Goal: Task Accomplishment & Management: Complete application form

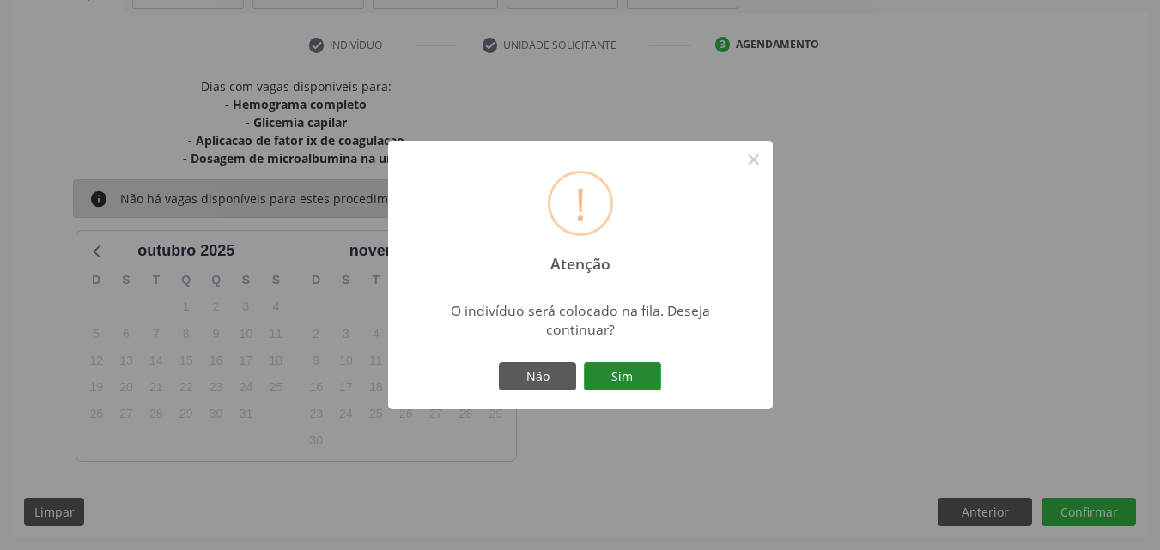
click at [608, 368] on button "Sim" at bounding box center [622, 376] width 77 height 29
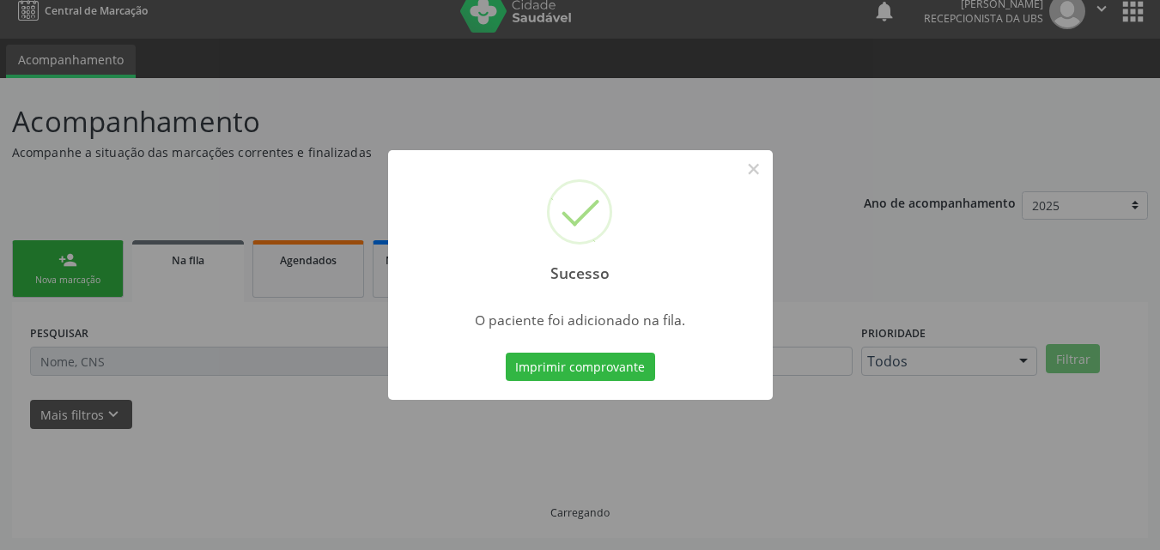
scroll to position [16, 0]
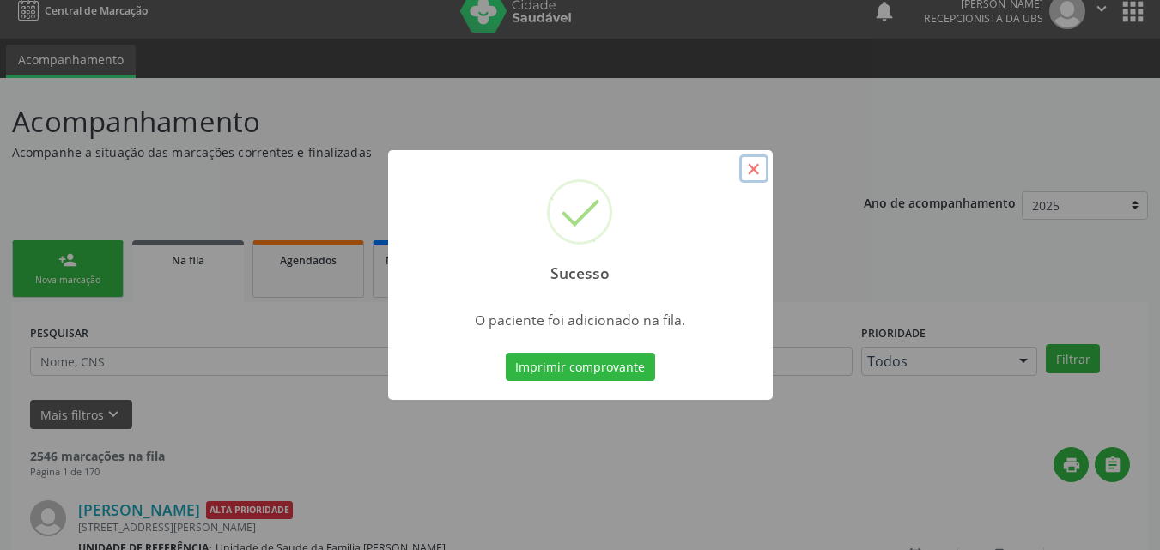
click at [757, 170] on button "×" at bounding box center [753, 169] width 29 height 29
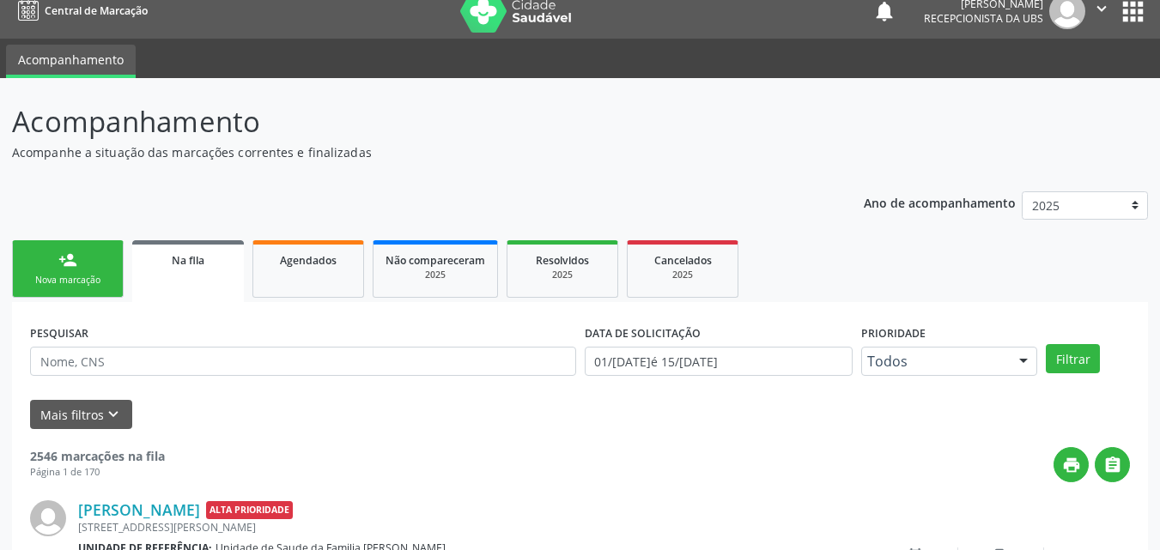
click at [112, 264] on link "person_add Nova marcação" at bounding box center [68, 269] width 112 height 58
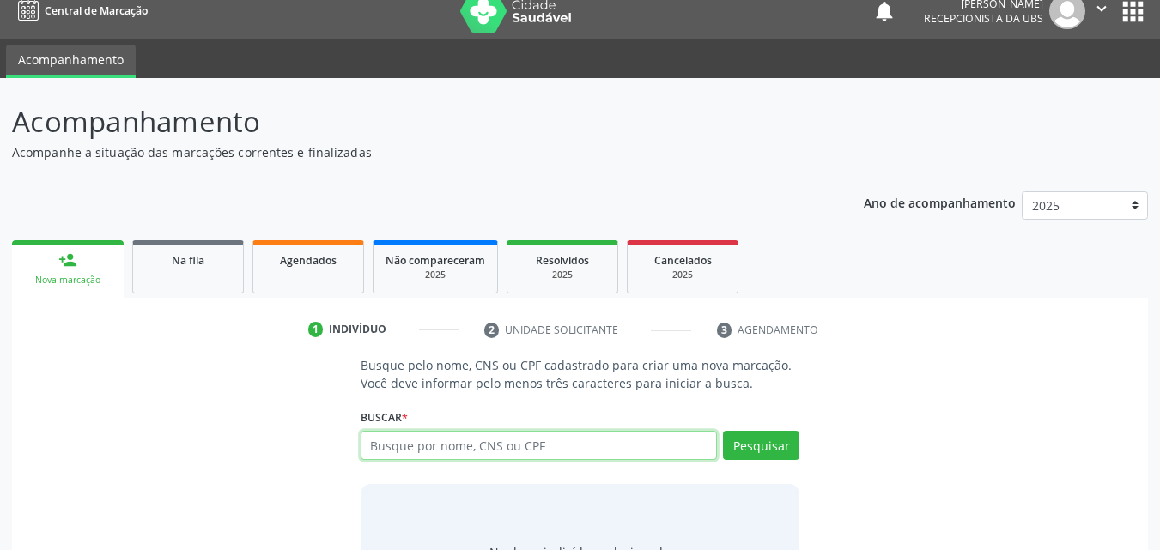
click at [484, 445] on input "text" at bounding box center [539, 445] width 357 height 29
type input "706001880341445"
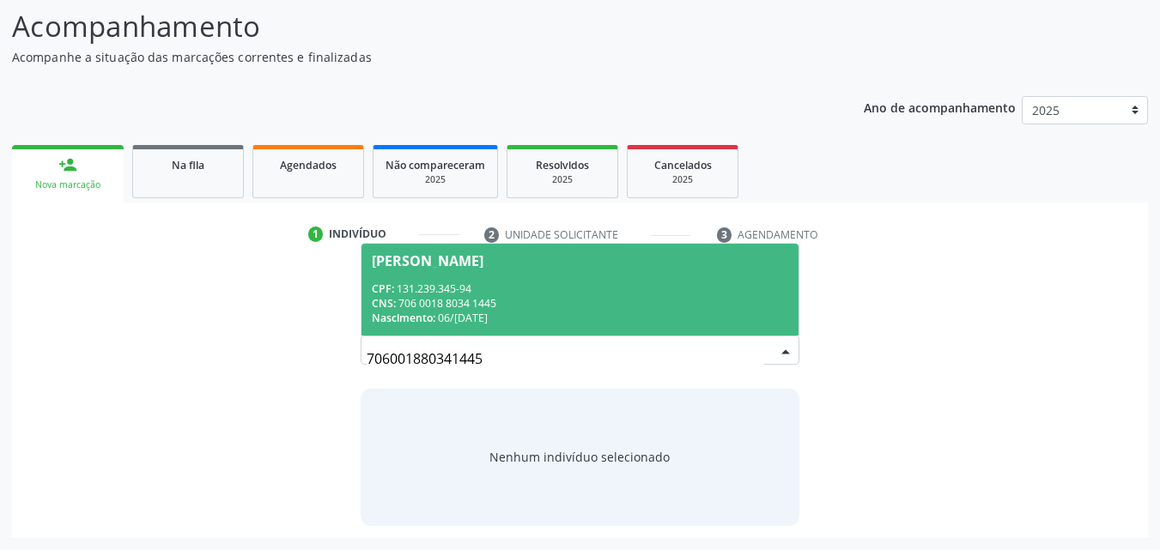
click at [569, 315] on div "Nascimento: 06/[DATE]" at bounding box center [580, 318] width 417 height 15
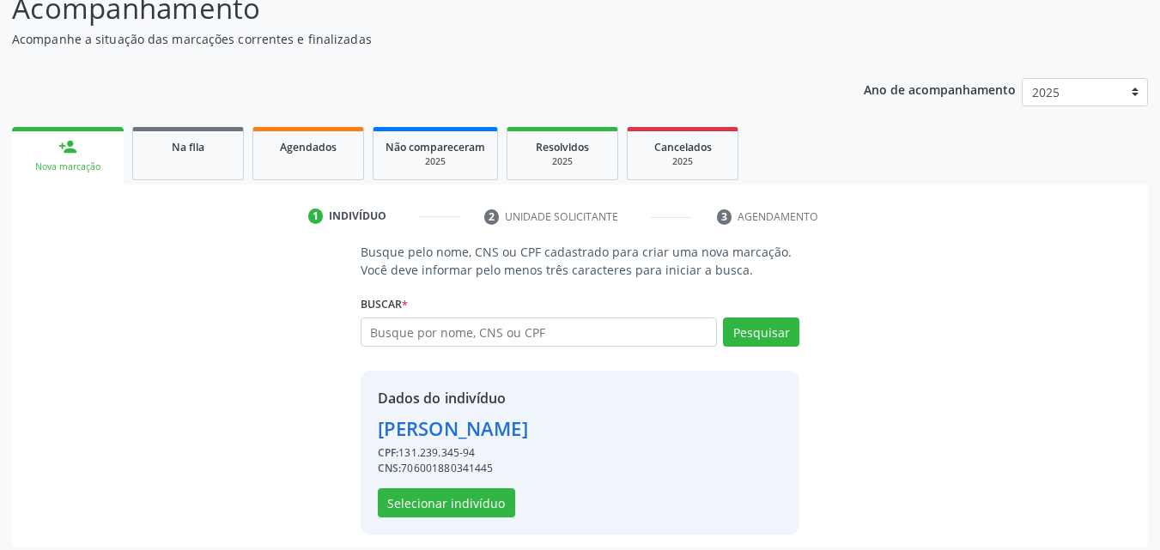
scroll to position [138, 0]
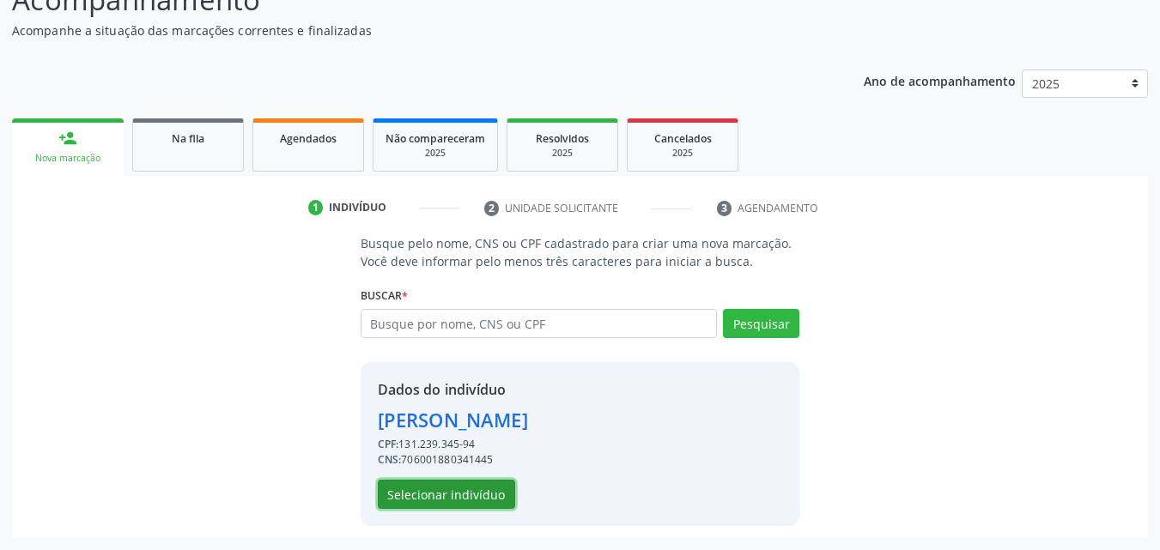
click at [450, 487] on button "Selecionar indivíduo" at bounding box center [446, 494] width 137 height 29
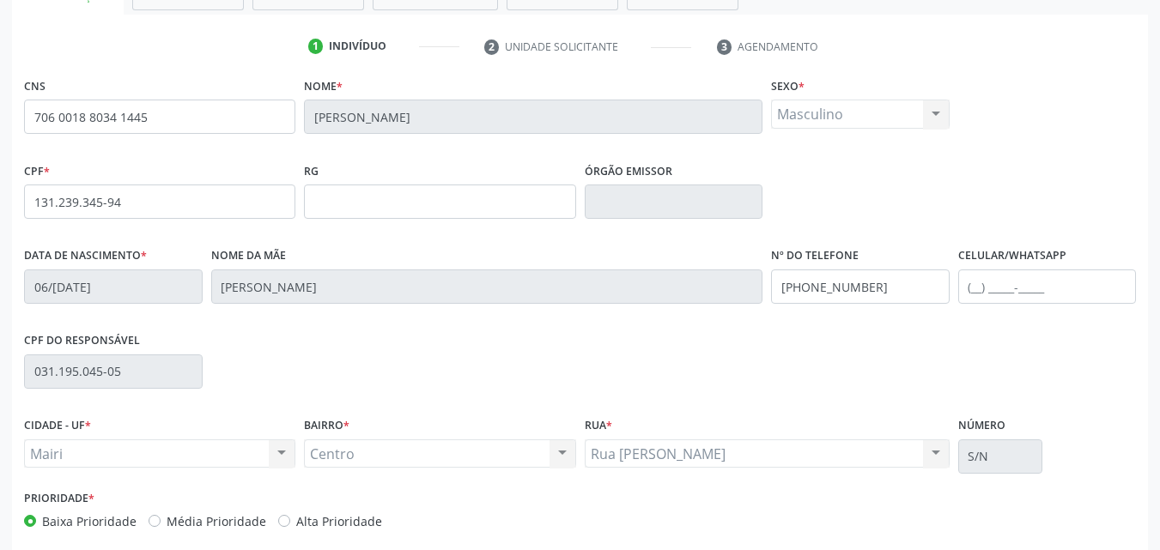
scroll to position [310, 0]
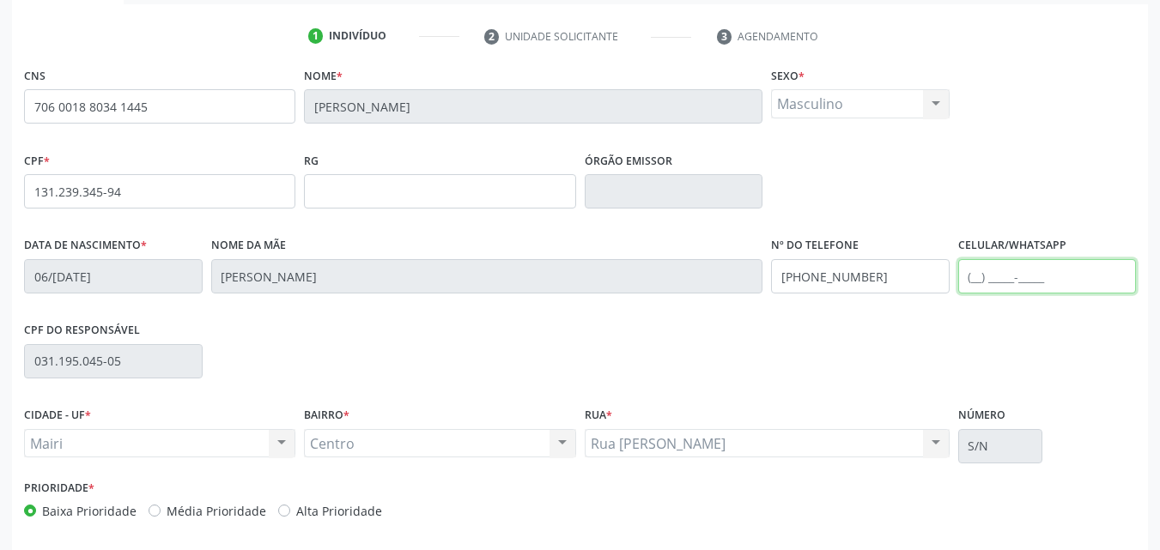
click at [1064, 272] on input "text" at bounding box center [1047, 276] width 179 height 34
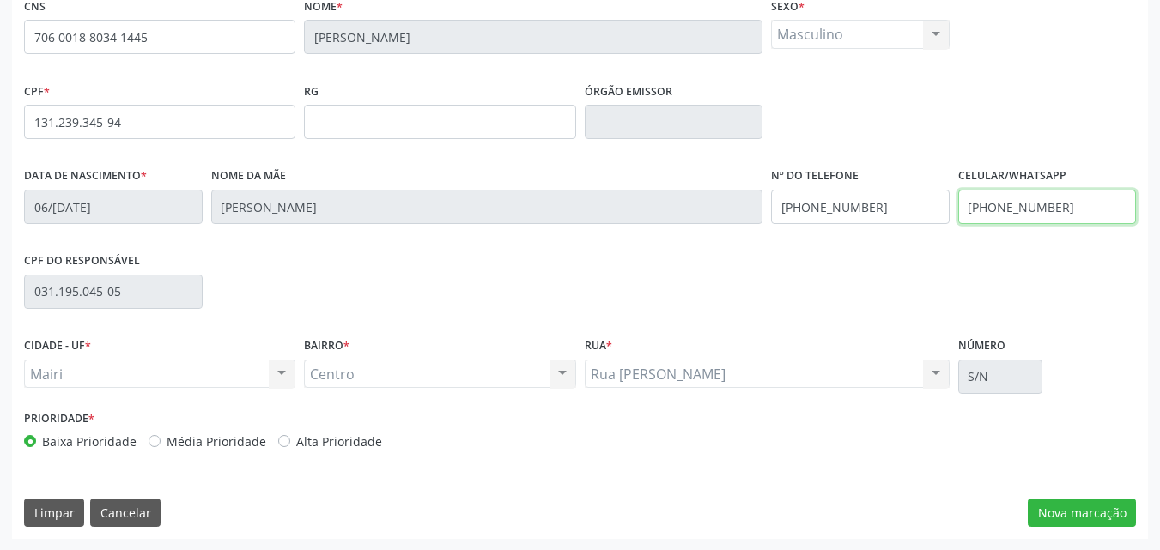
scroll to position [380, 0]
type input "[PHONE_NUMBER]"
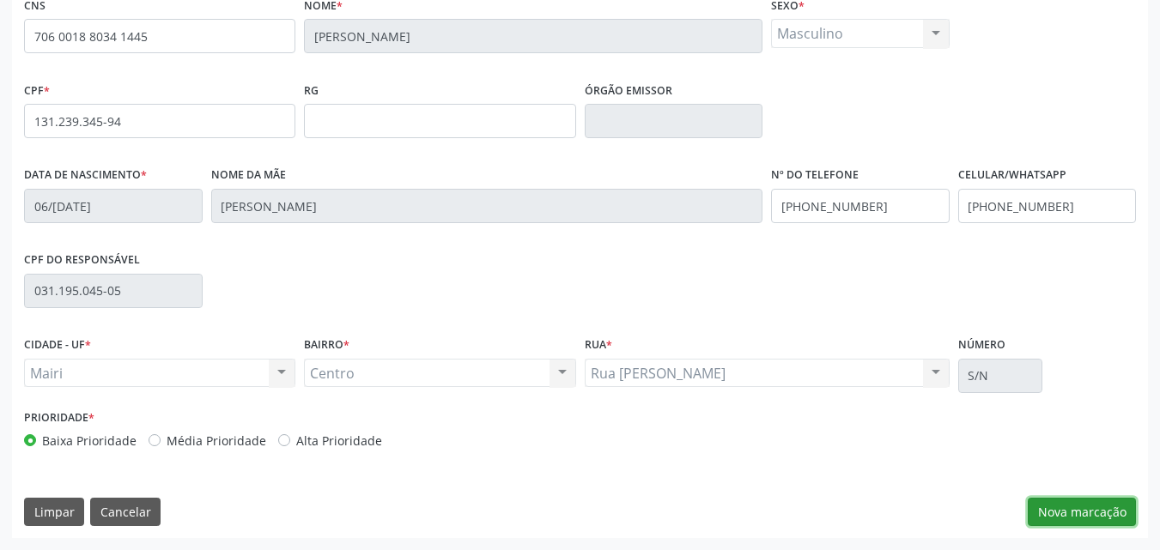
click at [1079, 506] on button "Nova marcação" at bounding box center [1081, 512] width 108 height 29
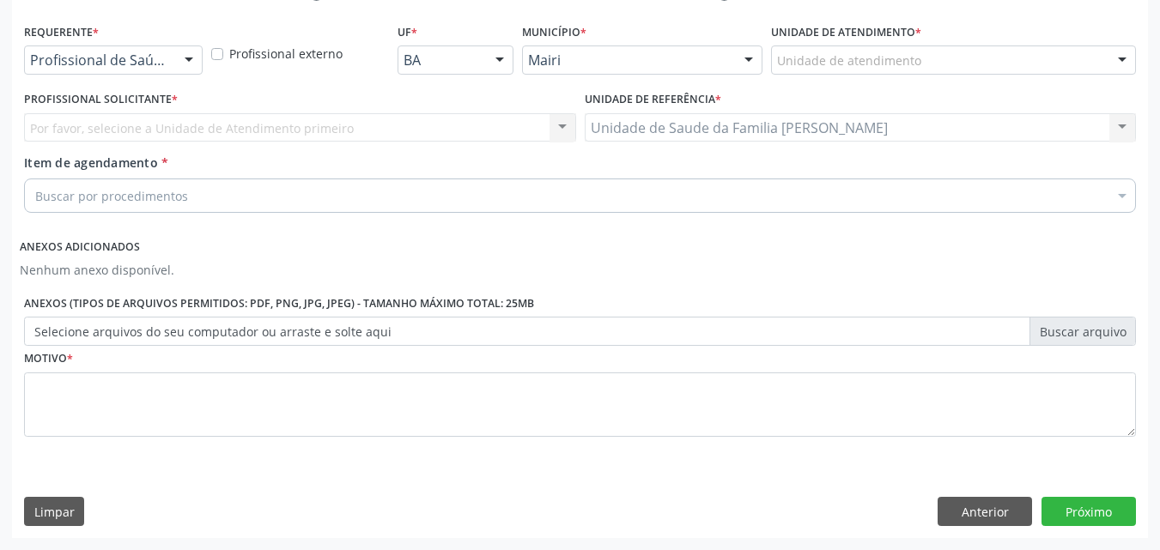
scroll to position [354, 0]
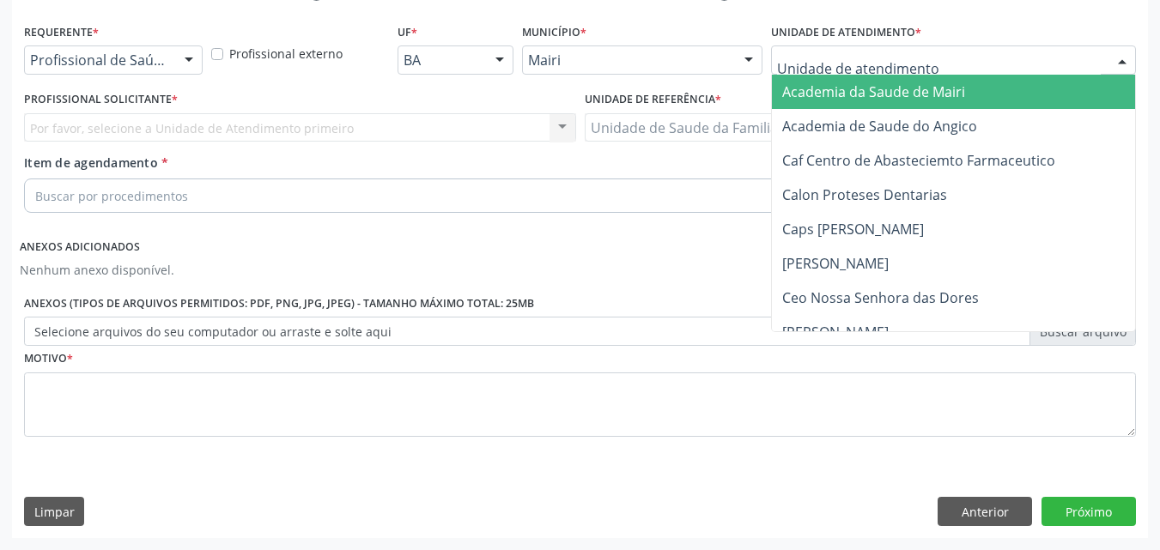
click at [834, 70] on div at bounding box center [953, 59] width 365 height 29
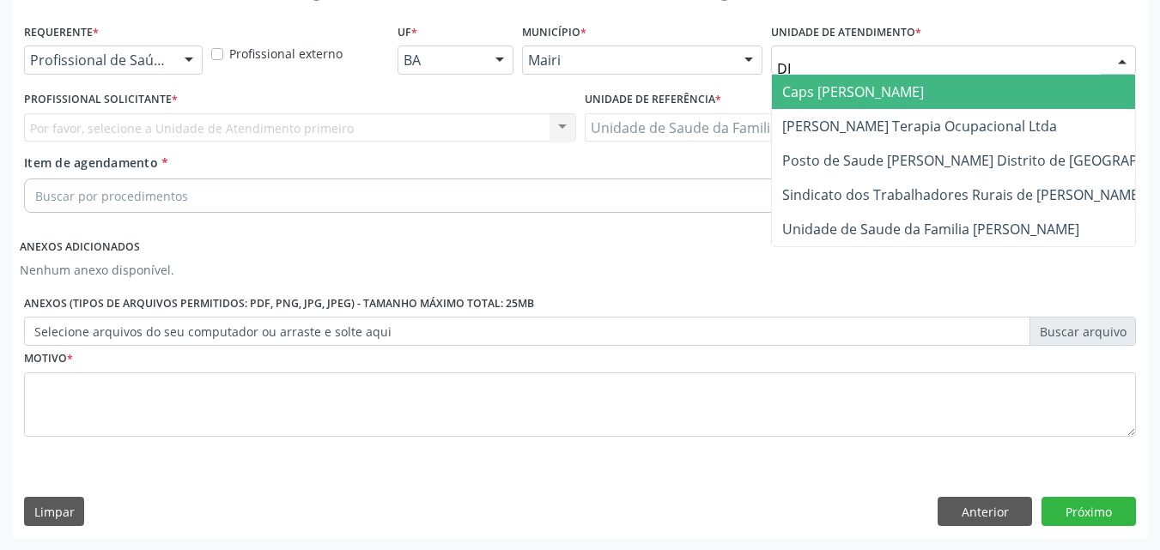
type input "DIL"
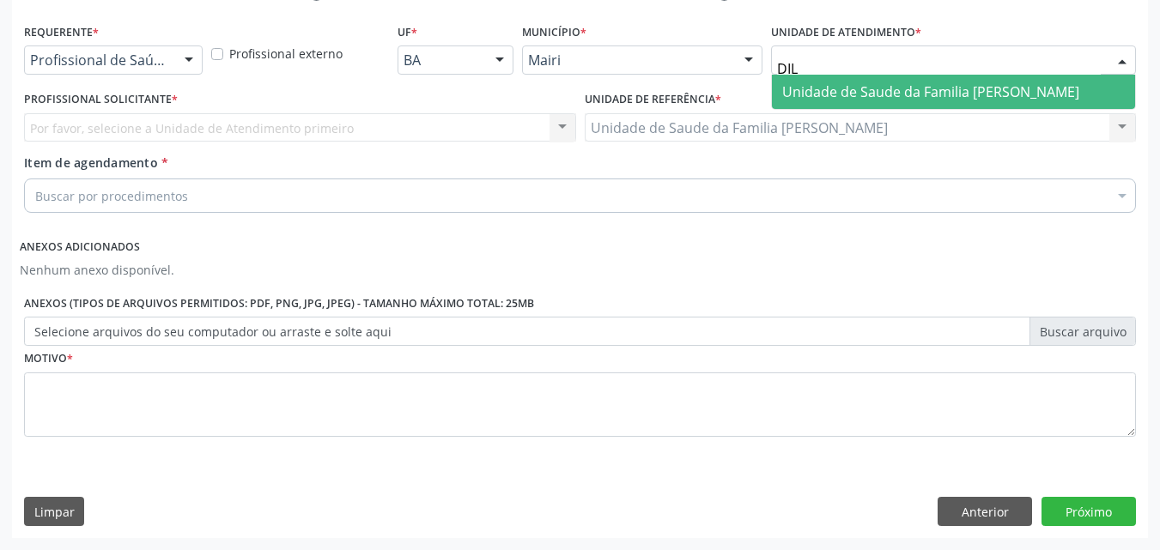
click at [886, 83] on span "Unidade de Saude da Familia [PERSON_NAME]" at bounding box center [930, 91] width 297 height 19
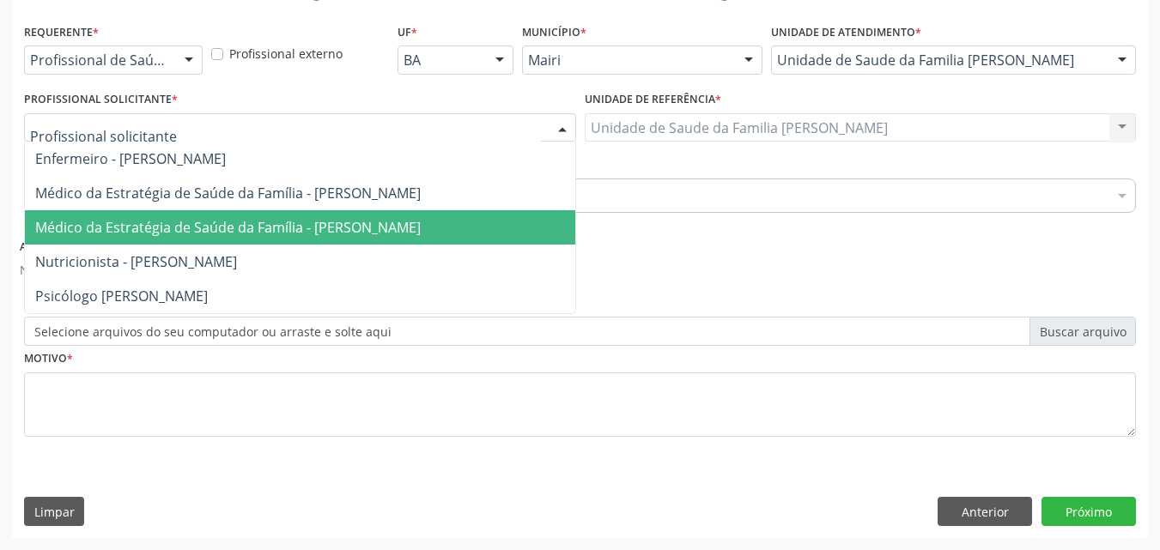
click at [140, 219] on span "Médico da Estratégia de Saúde da Família - [PERSON_NAME]" at bounding box center [227, 227] width 385 height 19
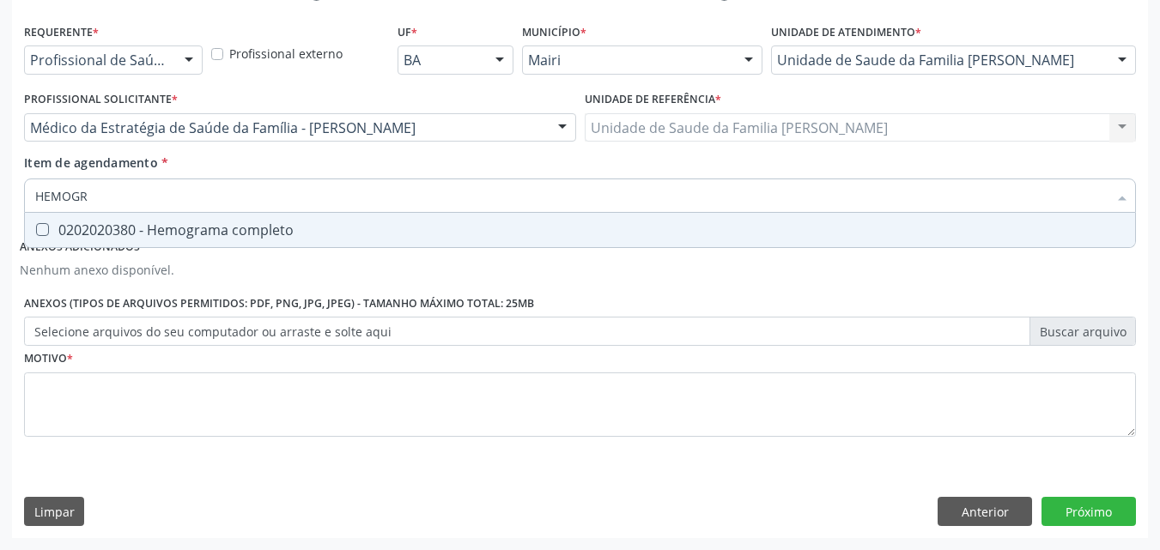
type input "HEMOGRA"
click at [141, 217] on span "0202020380 - Hemograma completo" at bounding box center [580, 230] width 1110 height 34
checkbox completo "true"
type input "H"
checkbox completo "false"
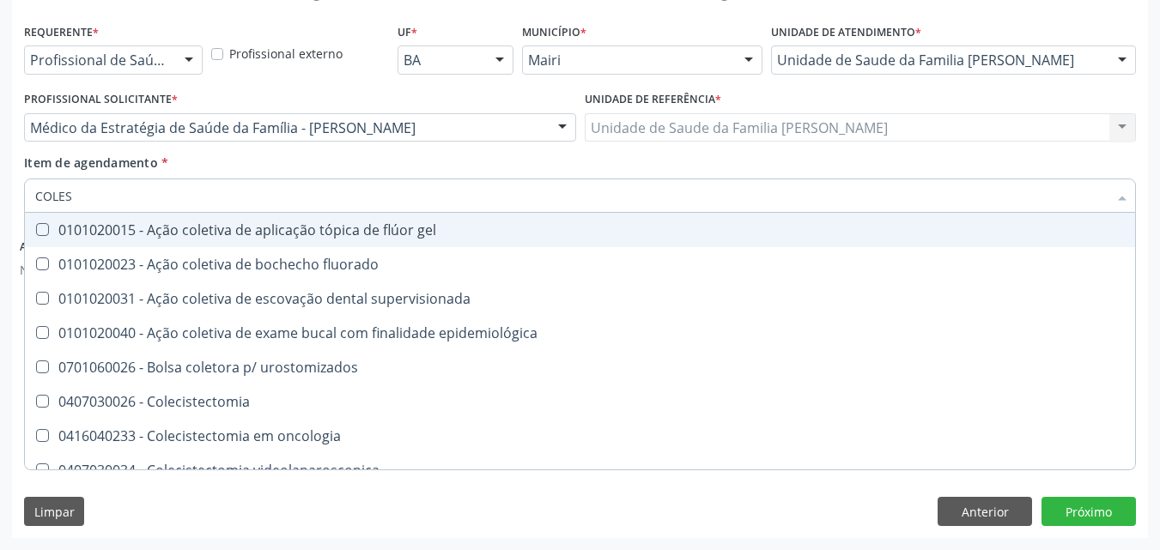
type input "COLEST"
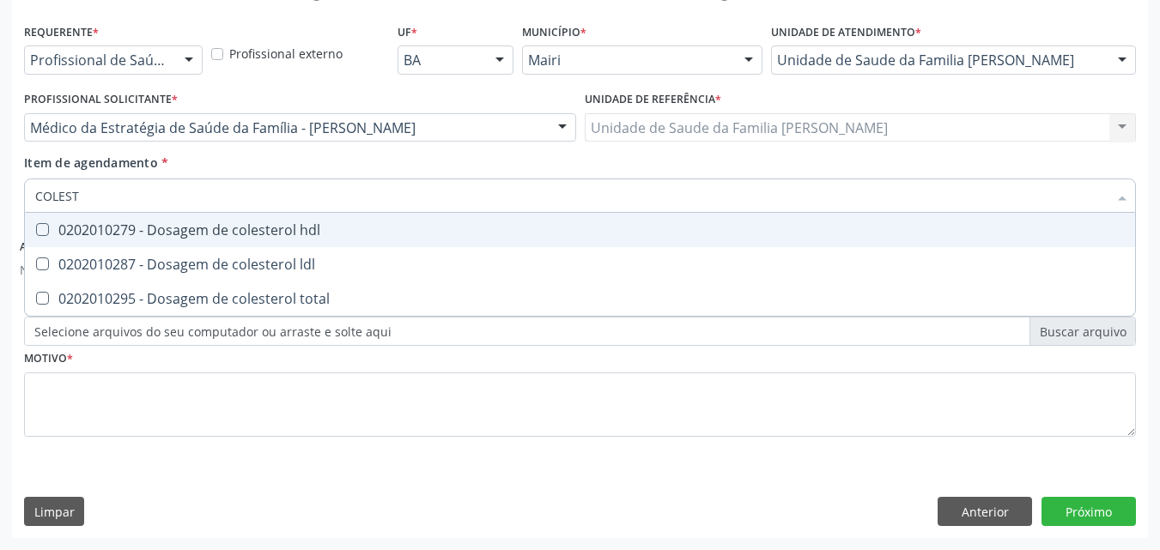
click at [143, 217] on span "0202010279 - Dosagem de colesterol hdl" at bounding box center [580, 230] width 1110 height 34
checkbox hdl "true"
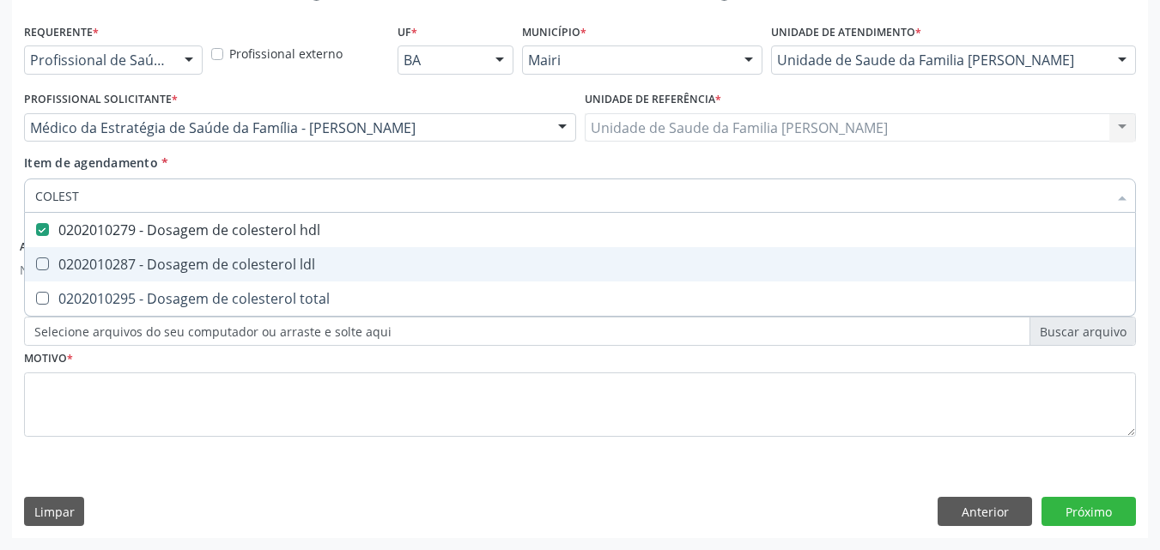
click at [148, 262] on div "0202010287 - Dosagem de colesterol ldl" at bounding box center [579, 265] width 1089 height 14
checkbox ldl "true"
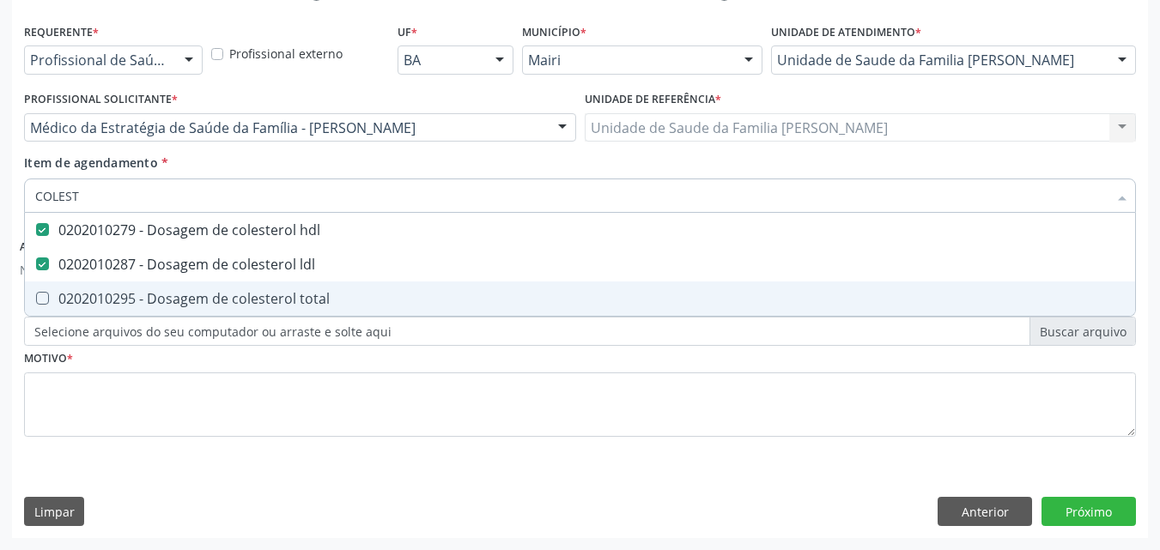
click at [148, 287] on span "0202010295 - Dosagem de colesterol total" at bounding box center [580, 299] width 1110 height 34
checkbox total "true"
type input "C"
checkbox hdl "false"
checkbox ldl "false"
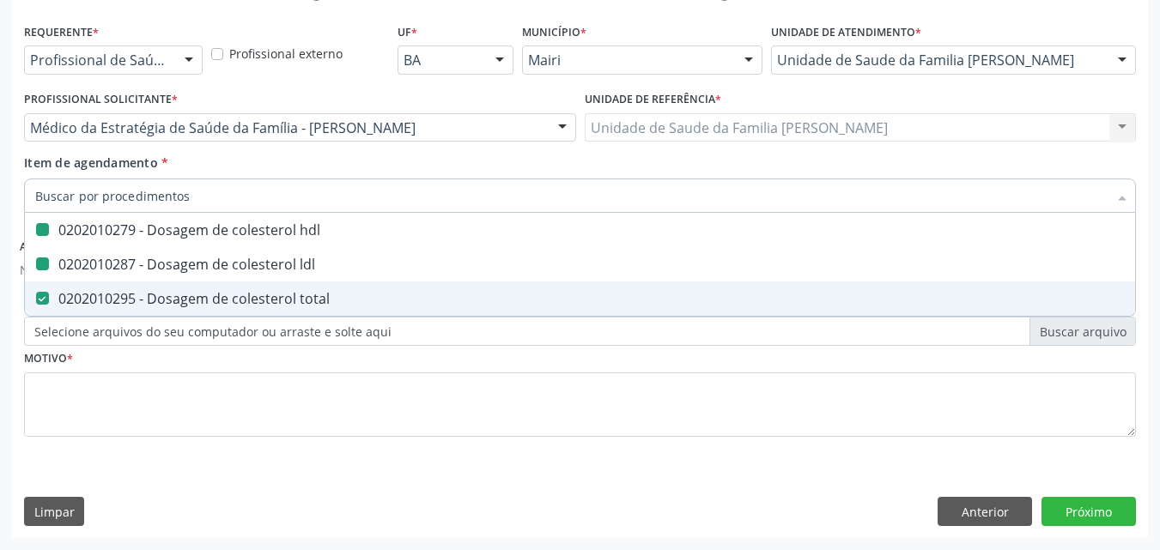
checkbox total "false"
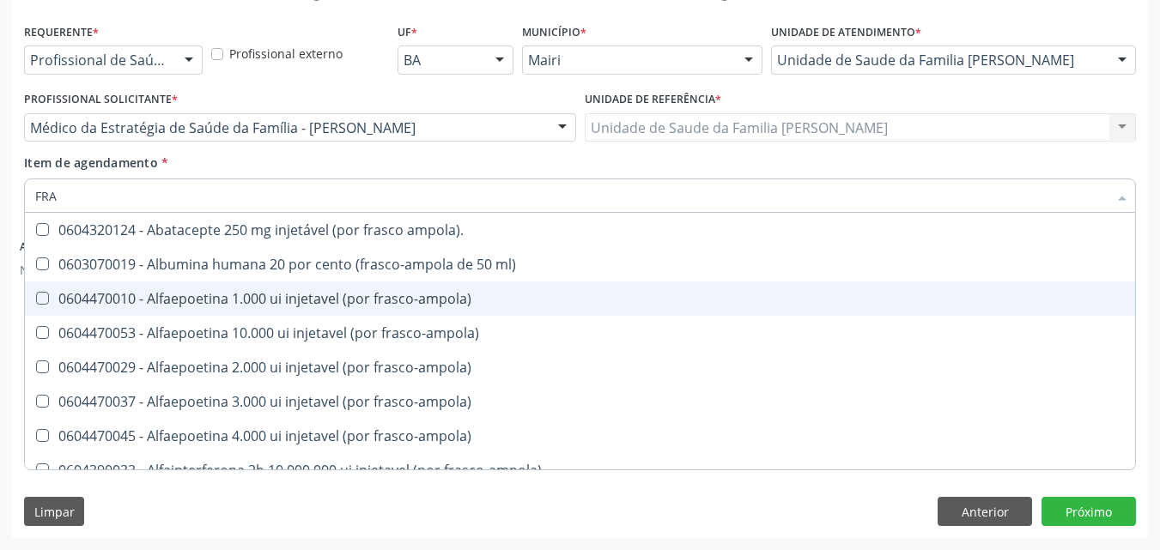
type input "FRAC"
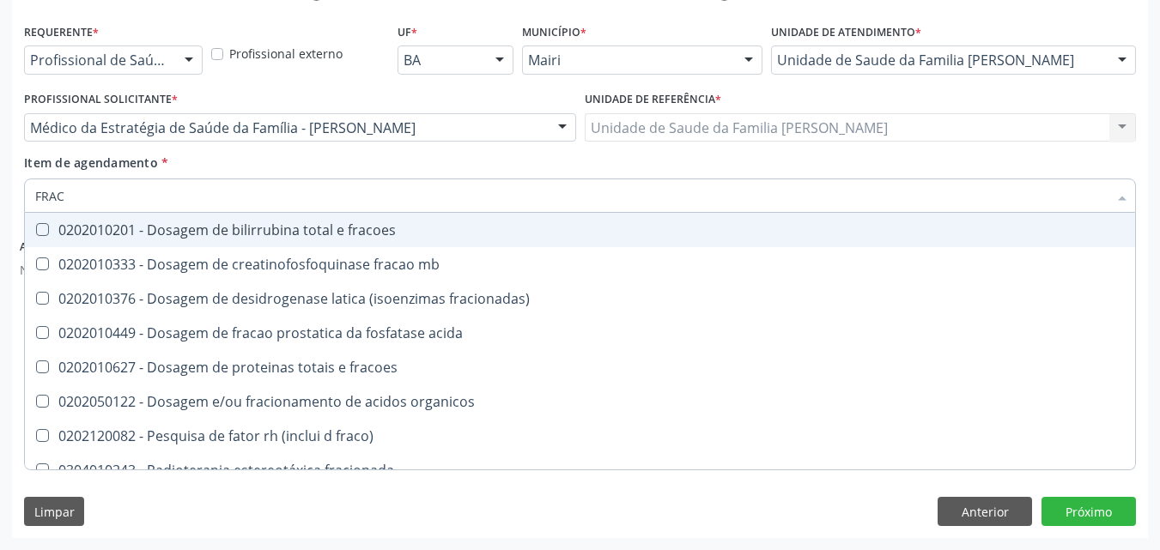
click at [239, 227] on div "0202010201 - Dosagem de bilirrubina total e fracoes" at bounding box center [579, 230] width 1089 height 14
checkbox fracoes "true"
type input "FRA"
checkbox fracoes "false"
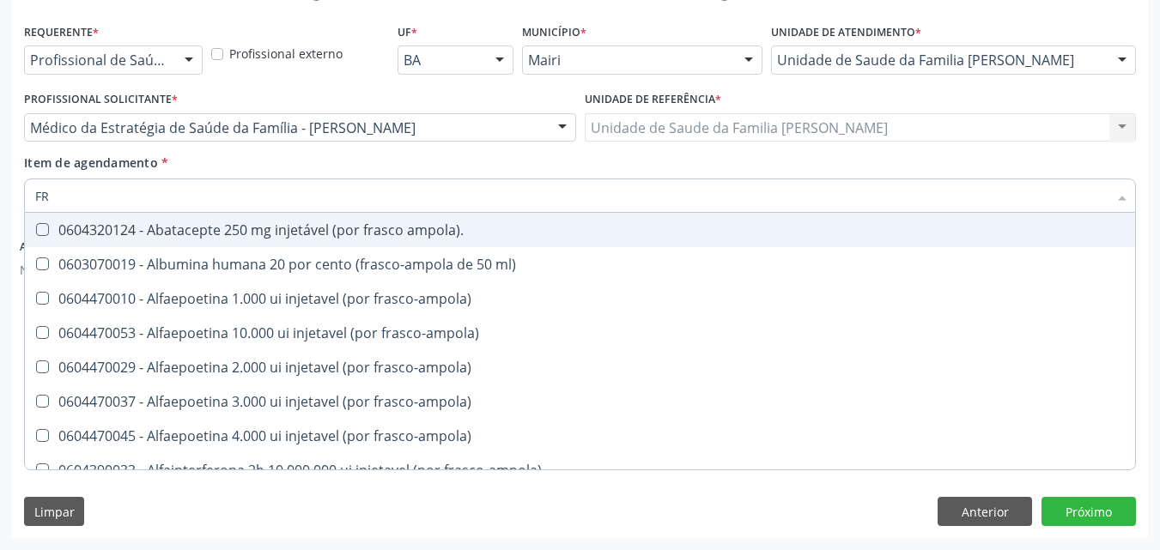
type input "F"
checkbox fracoes "false"
checkbox acida "false"
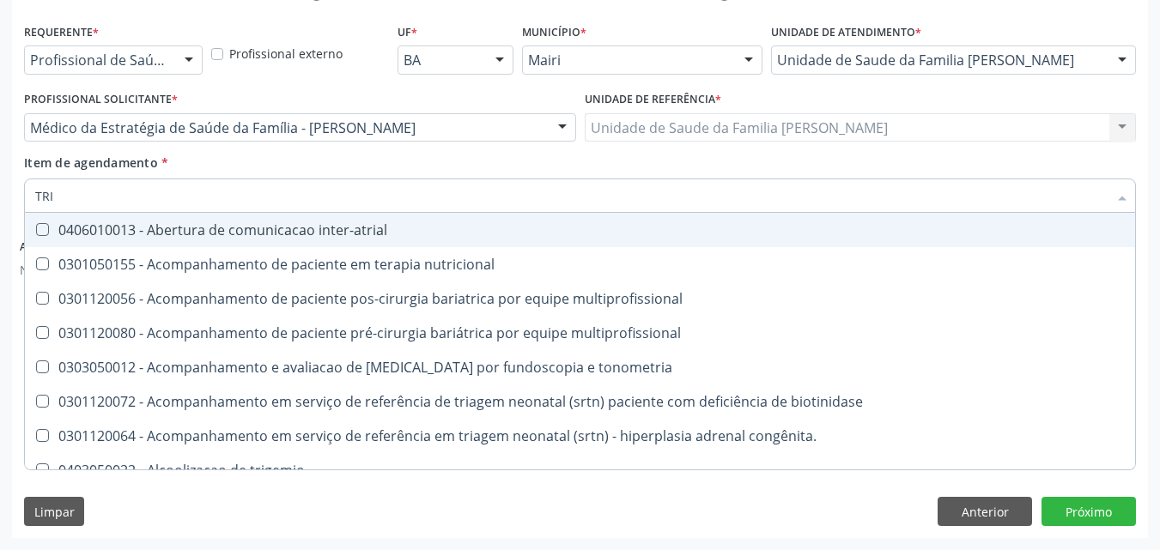
type input "TRIG"
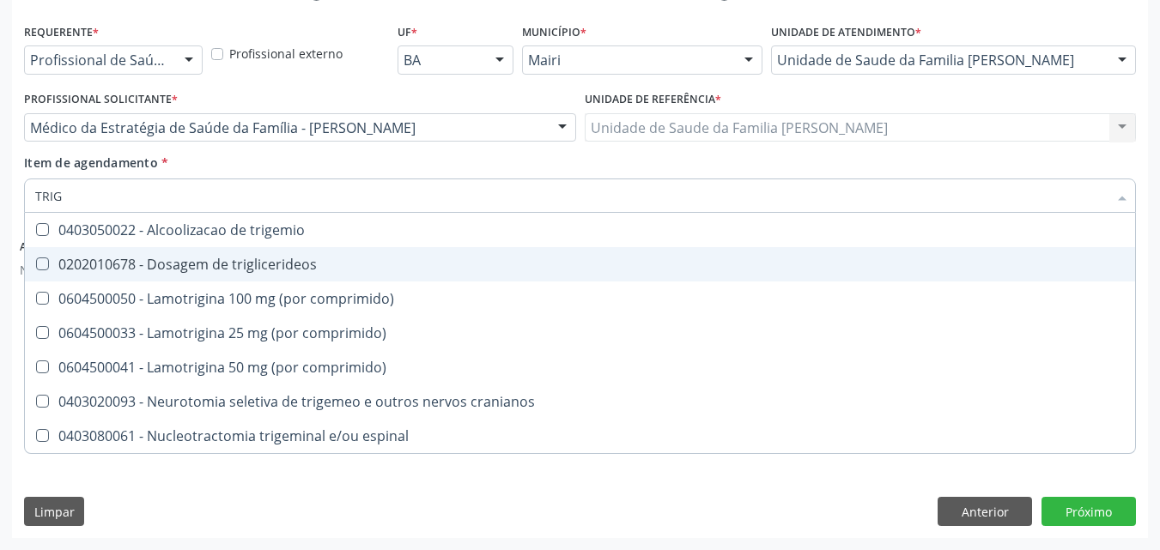
click at [300, 253] on span "0202010678 - Dosagem de triglicerideos" at bounding box center [580, 264] width 1110 height 34
checkbox triglicerideos "true"
type input "TRI"
checkbox triglicerideos "false"
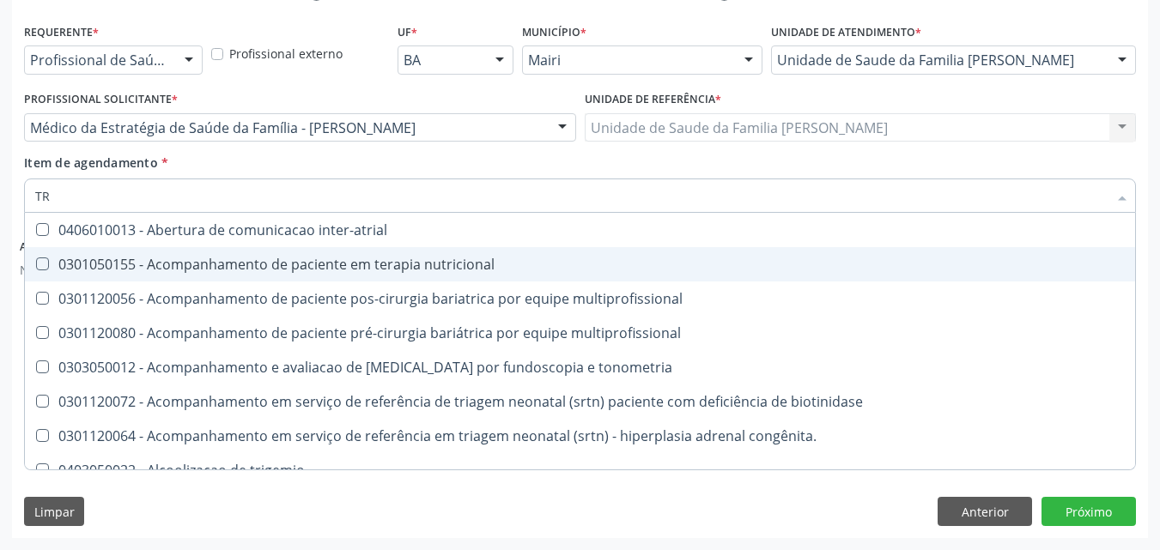
type input "T"
checkbox triglicerideos "false"
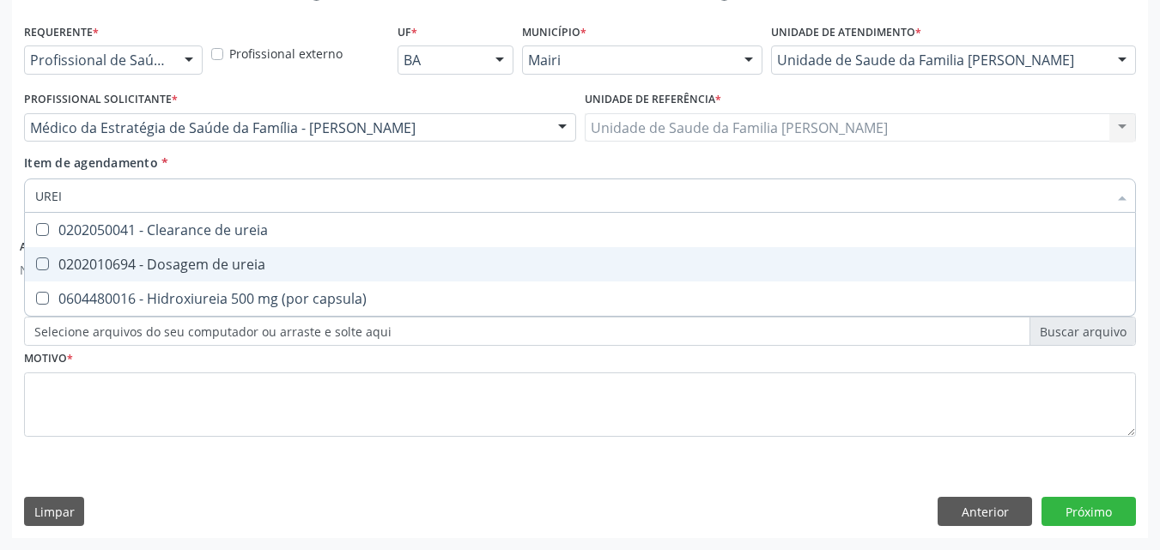
type input "UREIA"
click at [300, 253] on span "0202010694 - Dosagem de ureia" at bounding box center [580, 264] width 1110 height 34
checkbox ureia "true"
type input "U"
checkbox ureia "false"
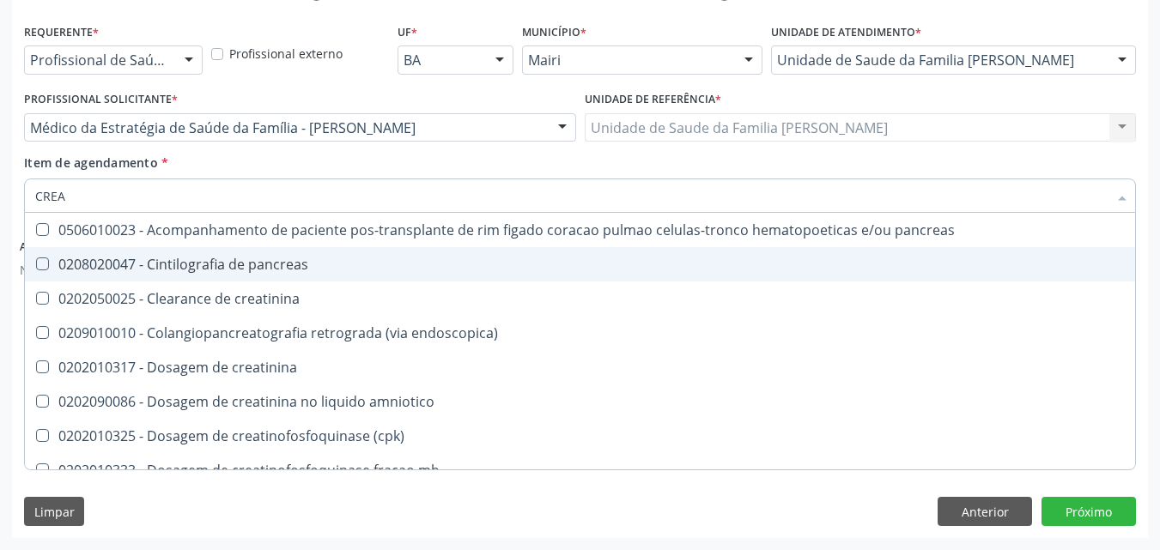
type input "CREAT"
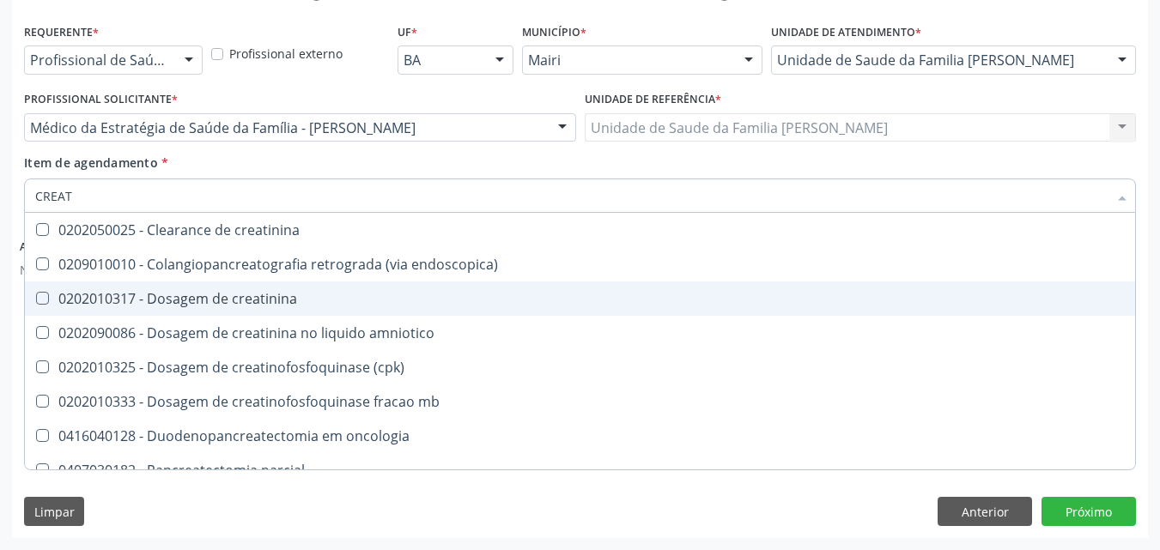
click at [280, 297] on div "0202010317 - Dosagem de creatinina" at bounding box center [579, 299] width 1089 height 14
checkbox creatinina "true"
type input "CREA"
checkbox creatinina "false"
checkbox \(cpk\) "true"
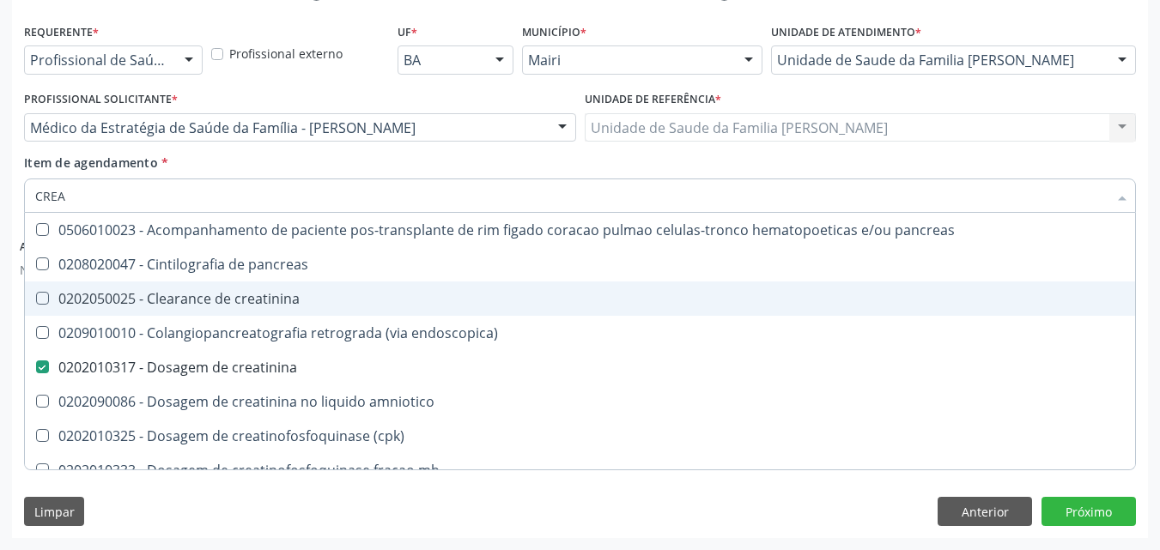
type input "CRE"
checkbox creatinina "false"
checkbox oncologia "true"
type input "C"
checkbox oncologia "false"
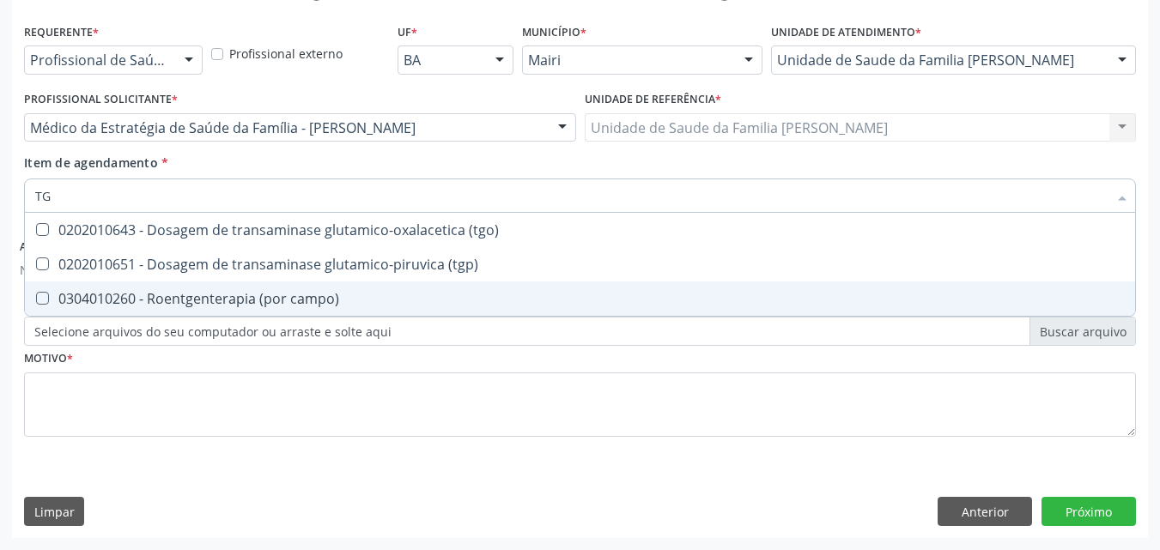
type input "TGO"
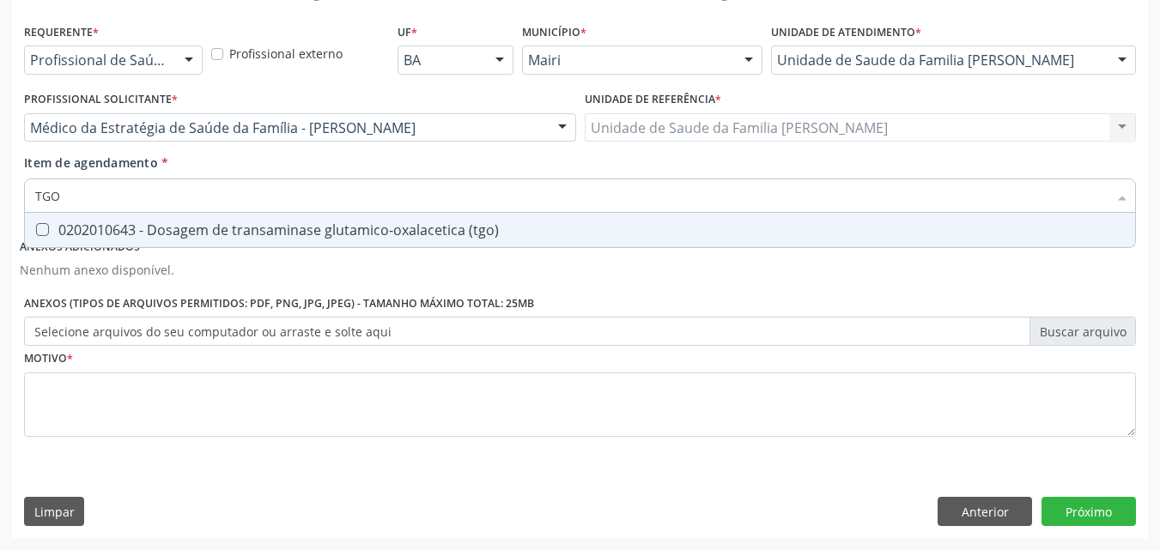
click at [263, 220] on span "0202010643 - Dosagem de transaminase glutamico-oxalacetica (tgo)" at bounding box center [580, 230] width 1110 height 34
checkbox \(tgo\) "true"
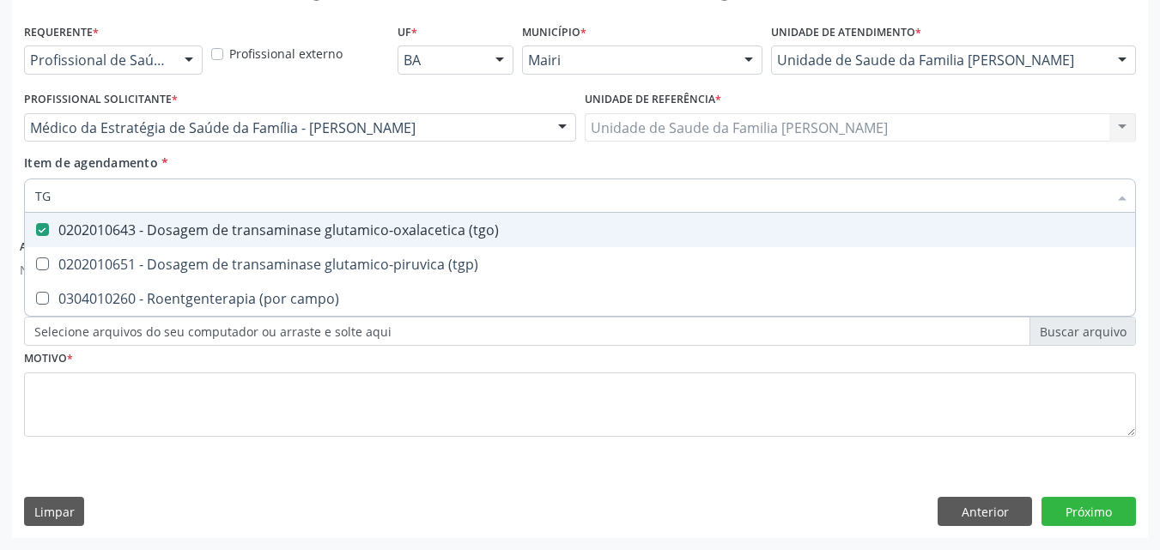
type input "TGP"
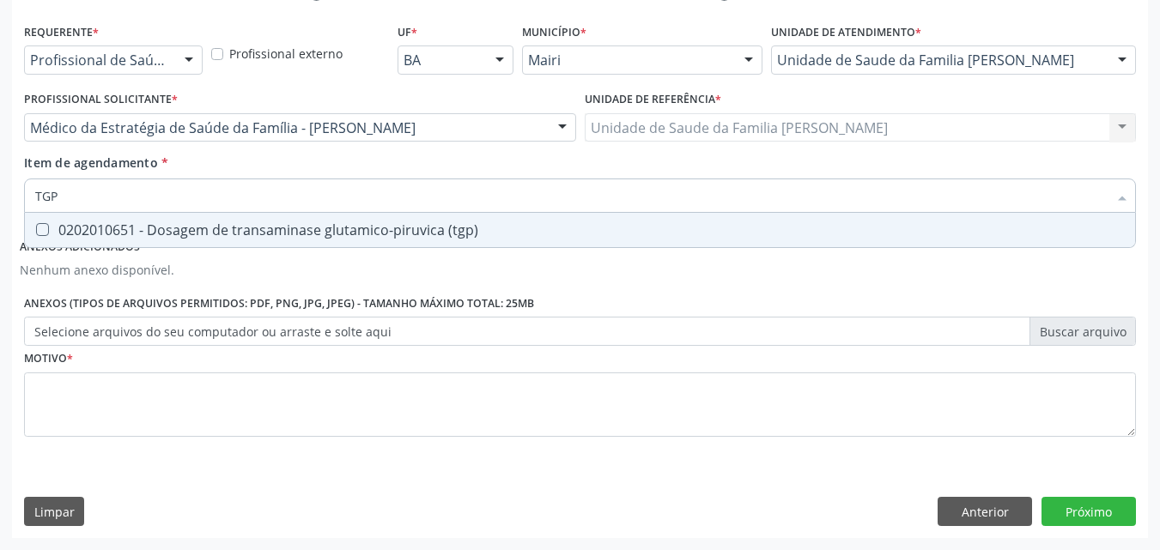
click at [263, 220] on span "0202010651 - Dosagem de transaminase glutamico-piruvica (tgp)" at bounding box center [580, 230] width 1110 height 34
checkbox \(tgp\) "true"
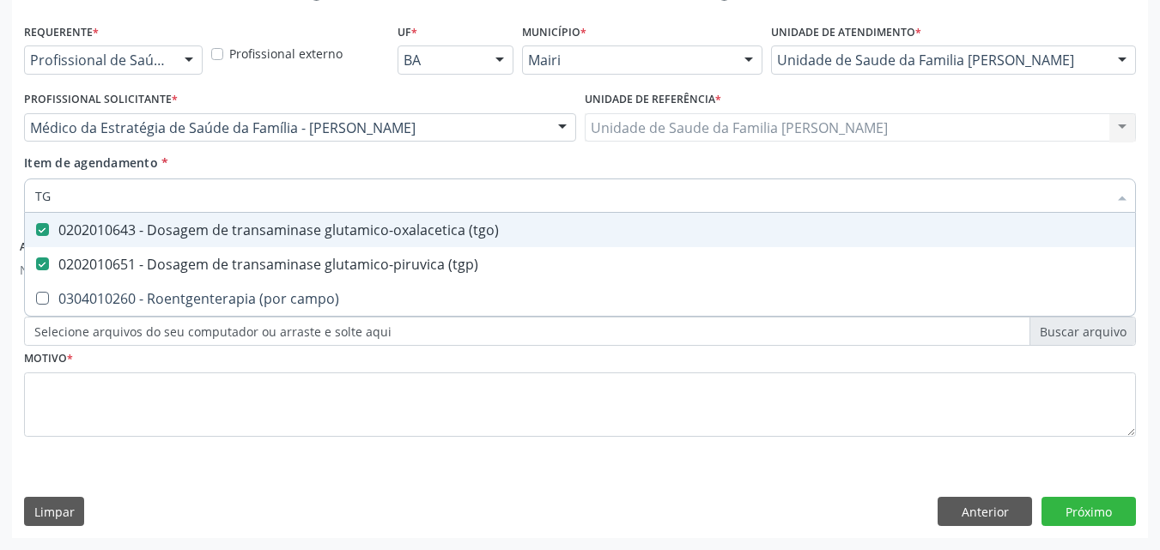
type input "T"
checkbox \(tgo\) "false"
checkbox \(tgp\) "false"
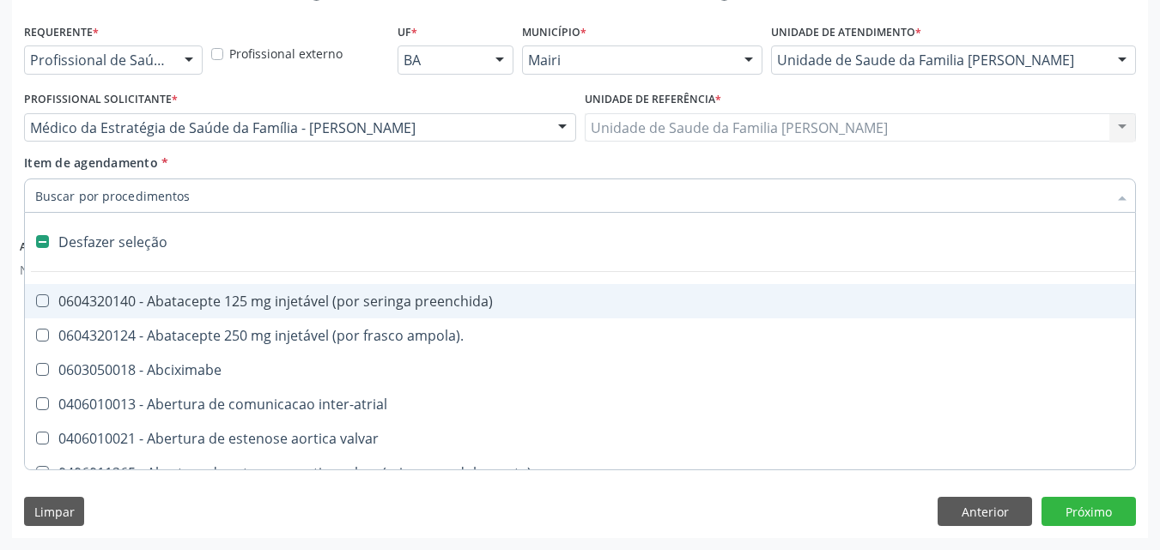
type input "U"
checkbox g\) "true"
checkbox sexual "true"
checkbox aparentado "true"
checkbox transplante "true"
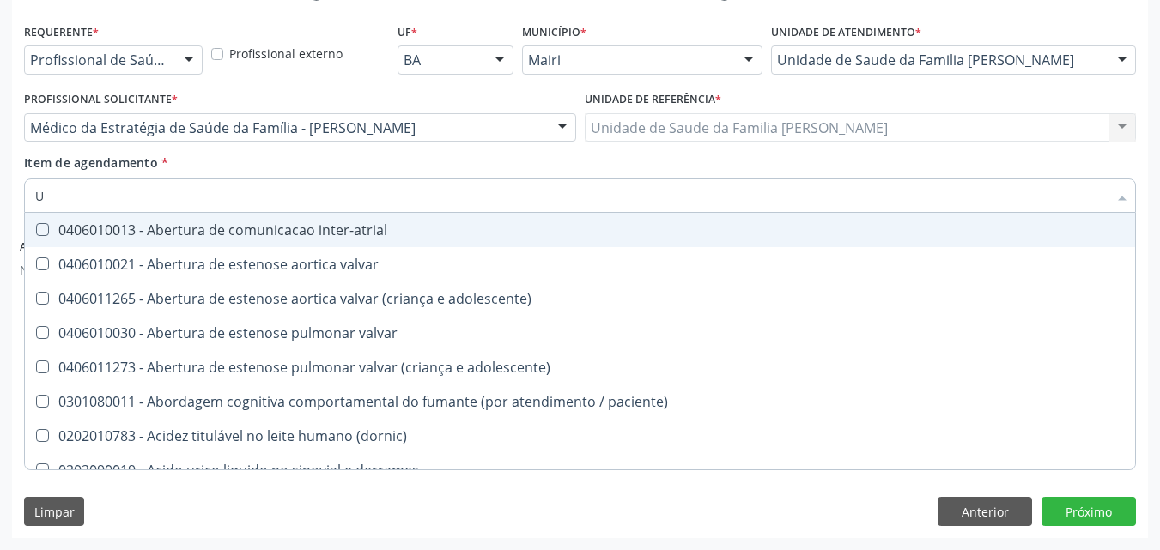
type input "UR"
checkbox nivel "true"
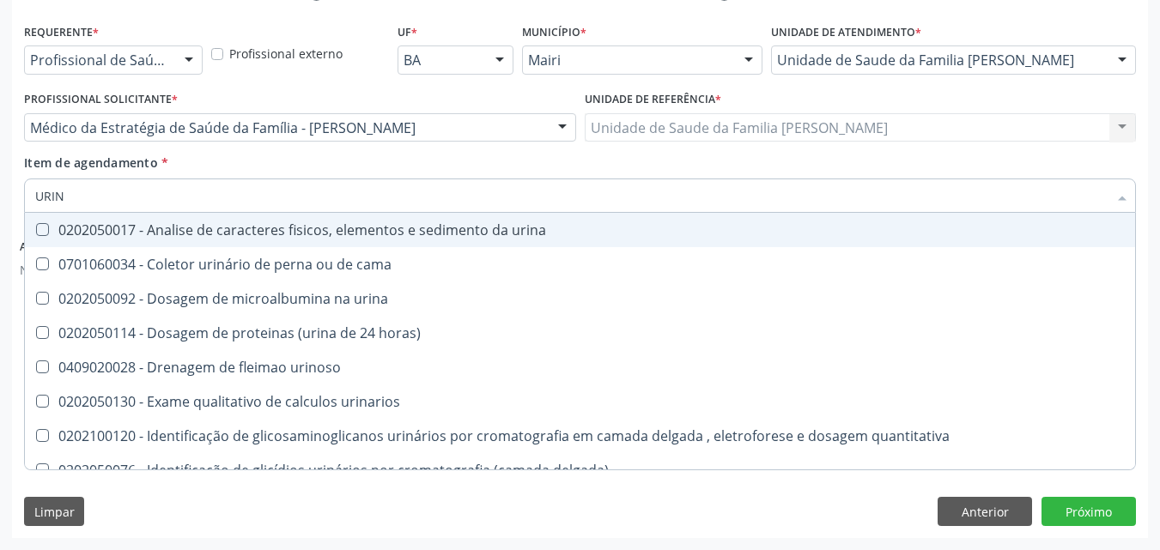
type input "URINA"
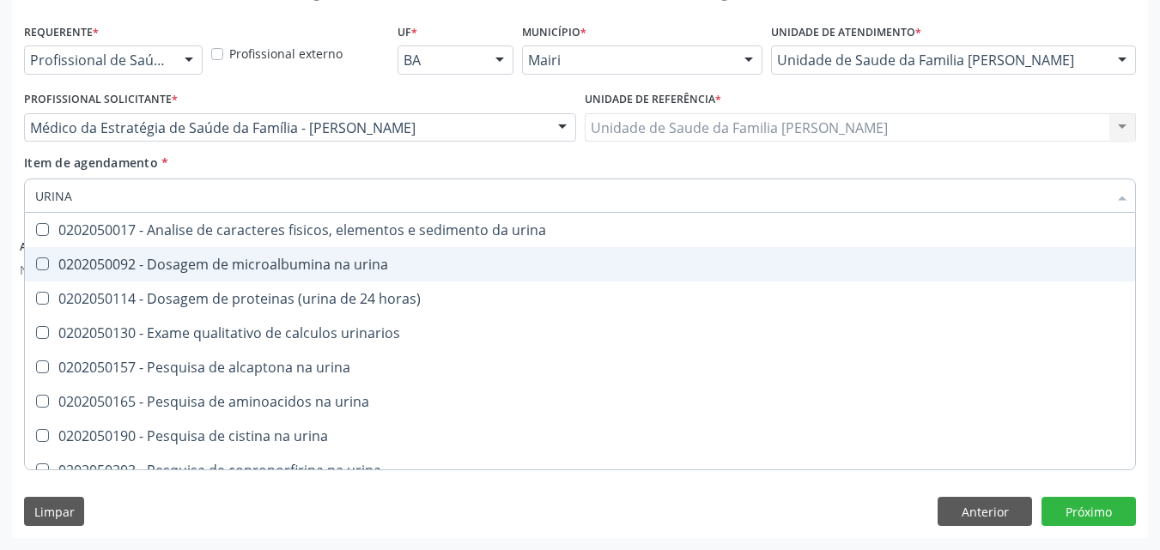
click at [294, 262] on div "0202050092 - Dosagem de microalbumina na urina" at bounding box center [579, 265] width 1089 height 14
checkbox urina "true"
type input "URIN"
checkbox urina "false"
checkbox horas\) "true"
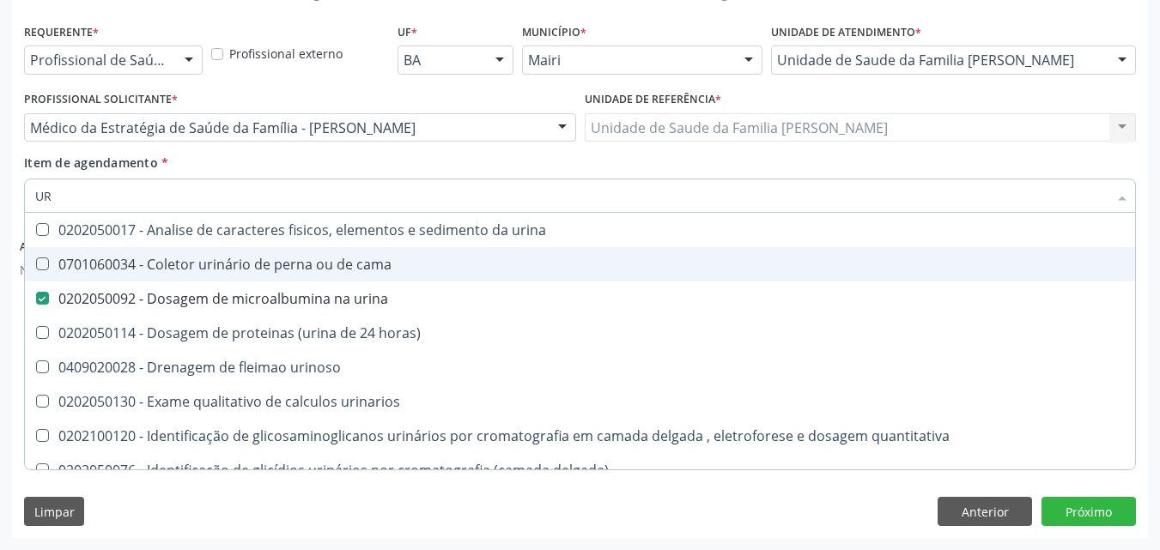
type input "U"
checkbox urina "false"
checkbox urinaria "false"
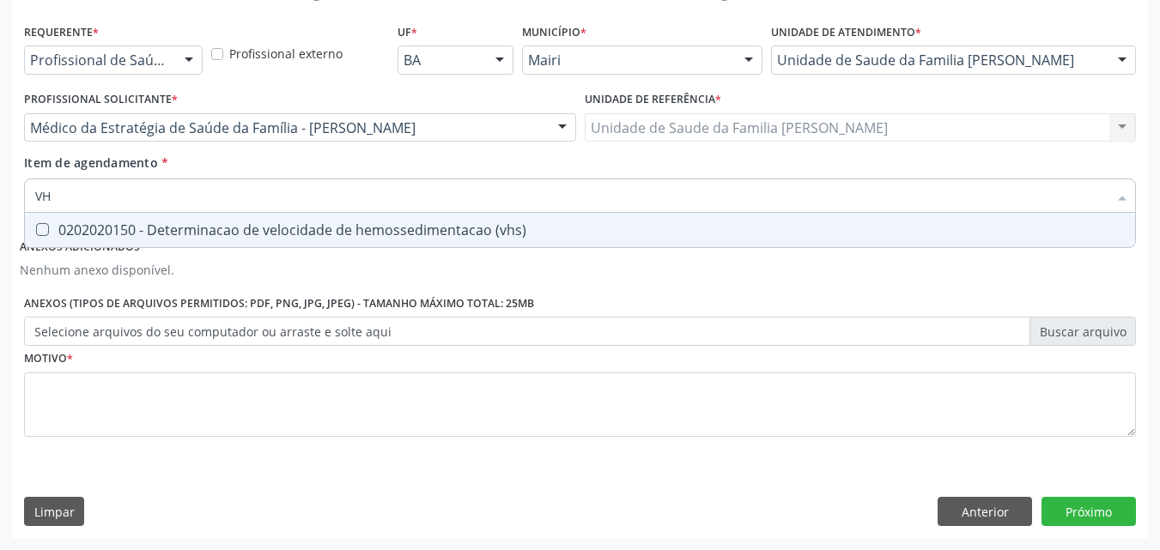
type input "VHS"
click at [314, 236] on div "0202020150 - Determinacao de velocidade de hemossedimentacao (vhs)" at bounding box center [579, 230] width 1089 height 14
checkbox \(vhs\) "true"
type input "V"
checkbox \(vhs\) "false"
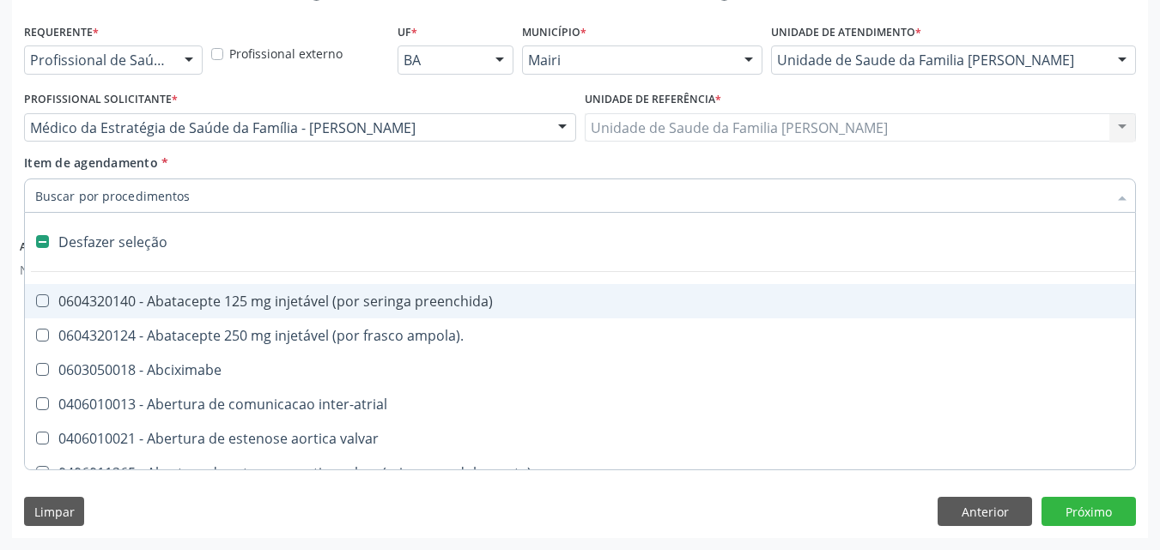
type input "P"
checkbox base "true"
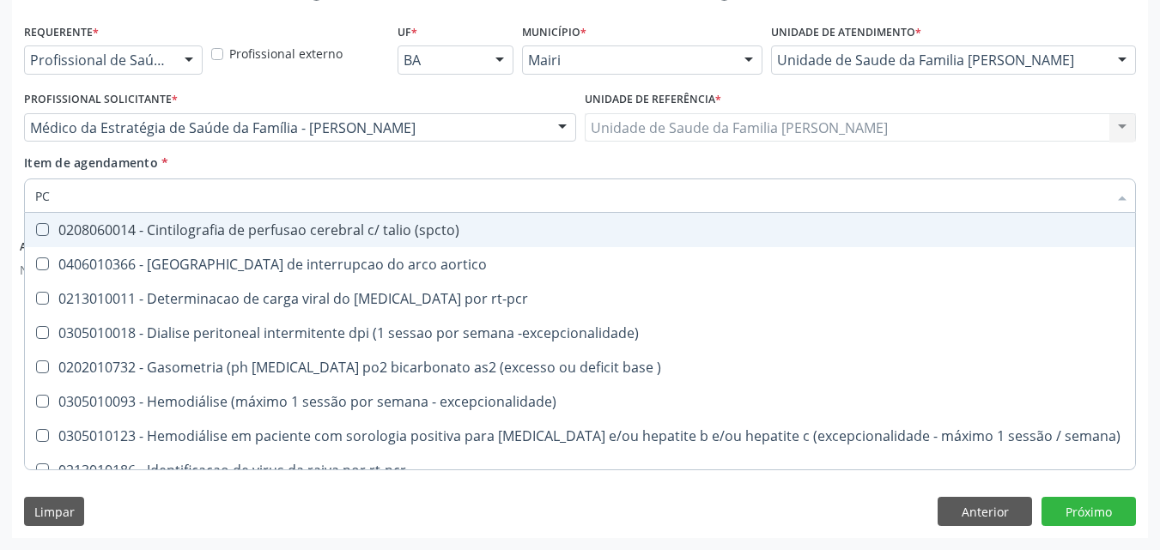
type input "PCR"
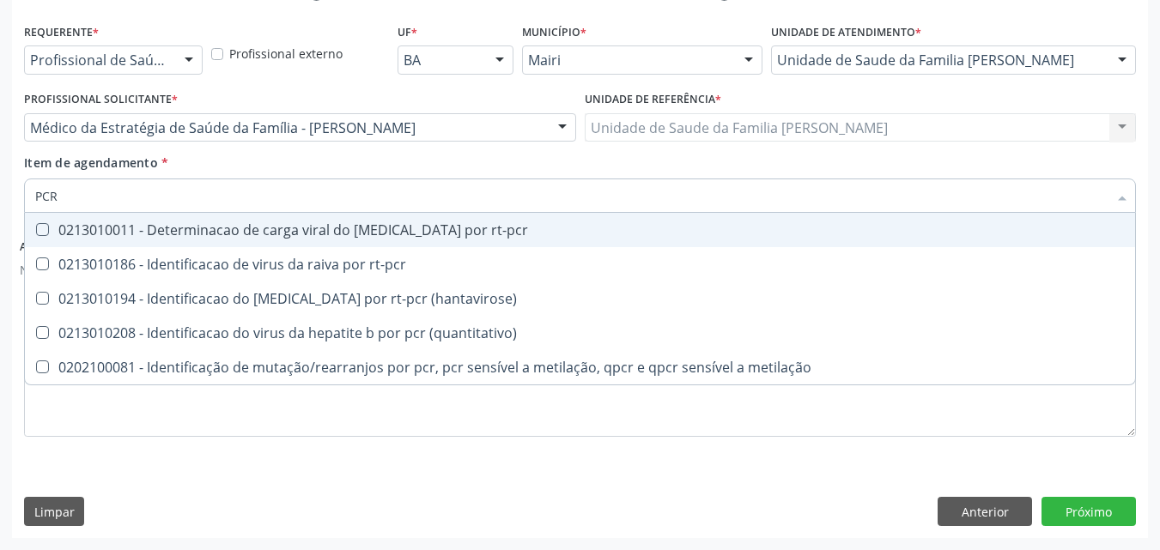
click at [314, 236] on div "0213010011 - Determinacao de carga viral do [MEDICAL_DATA] por rt-pcr" at bounding box center [579, 230] width 1089 height 14
checkbox rt-pcr "true"
type input "PC"
checkbox rt-pcr "false"
checkbox \(hantavirose\) "true"
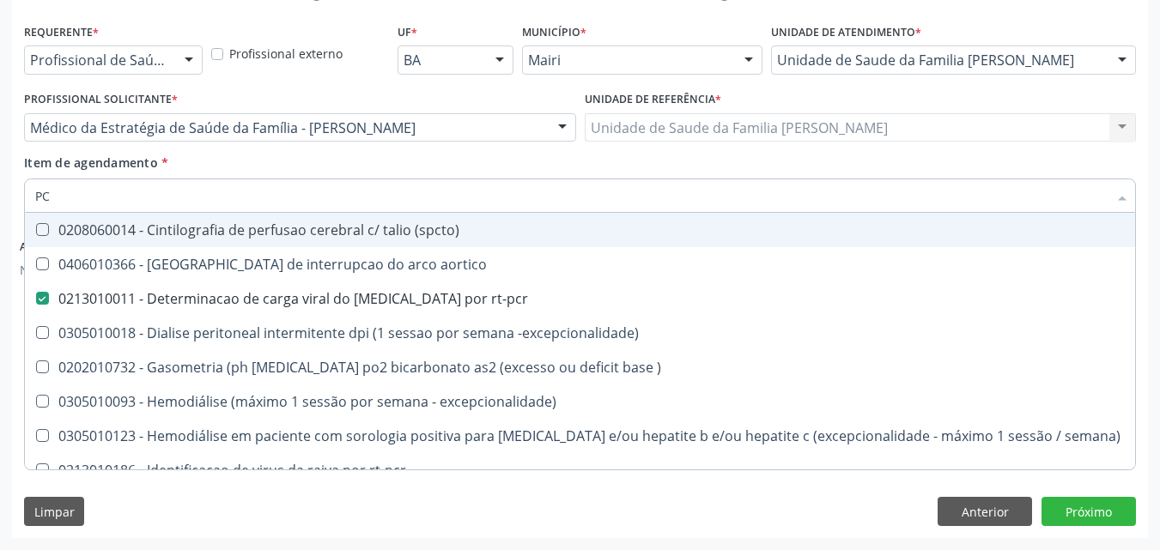
type input "P"
checkbox rt-pcr "false"
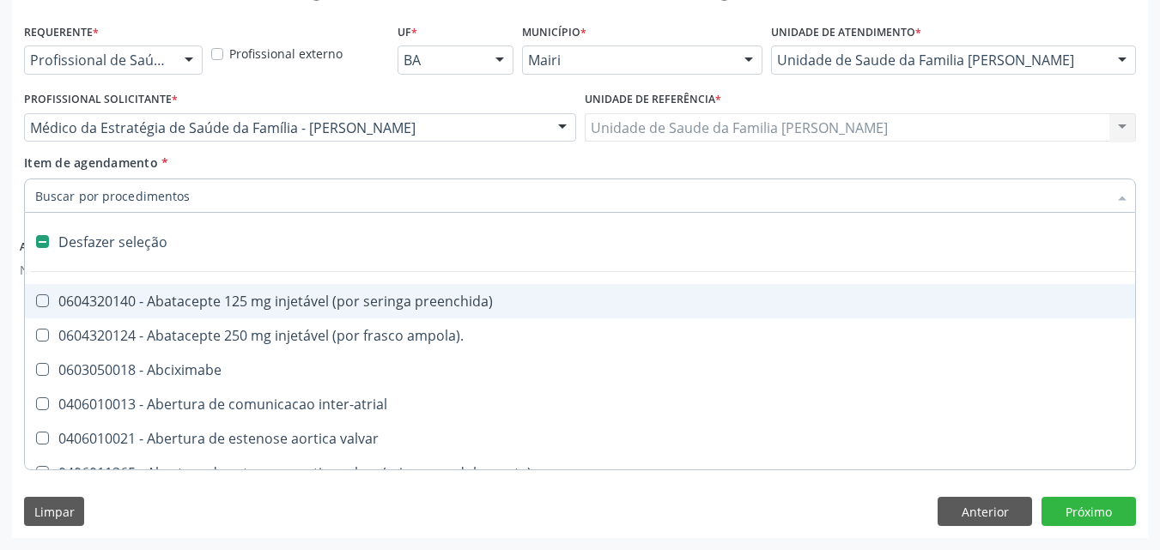
type input "F"
checkbox trabalhador "true"
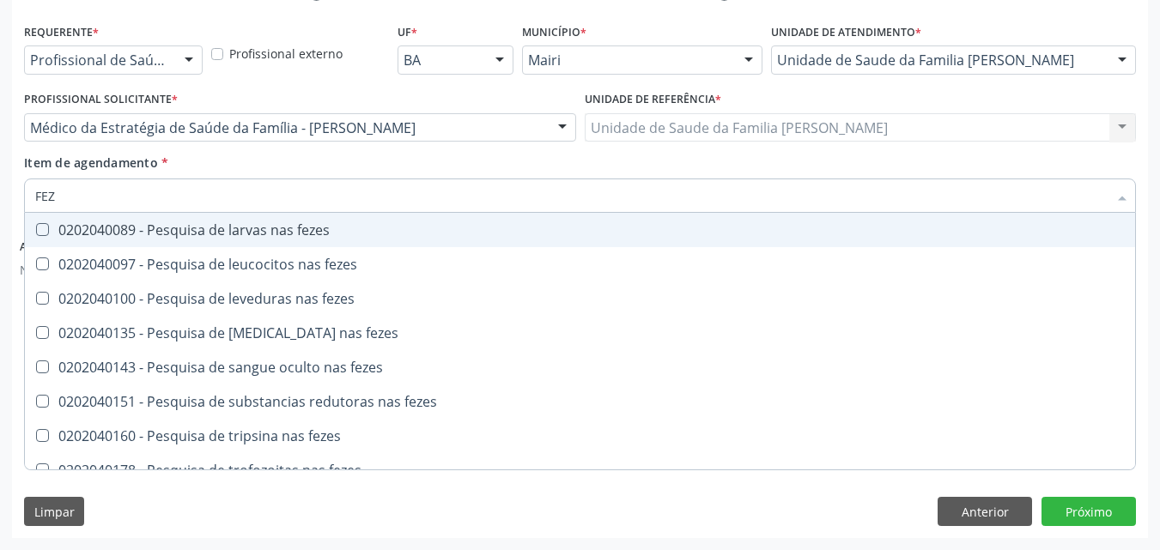
type input "FEZE"
click at [314, 236] on div "0202040089 - Pesquisa de larvas nas fezes" at bounding box center [579, 230] width 1089 height 14
checkbox fezes "true"
click at [410, 161] on div "Item de agendamento * FEZE Desfazer seleção 0202040089 - Pesquisa de larvas nas…" at bounding box center [580, 181] width 1112 height 54
checkbox fezes "true"
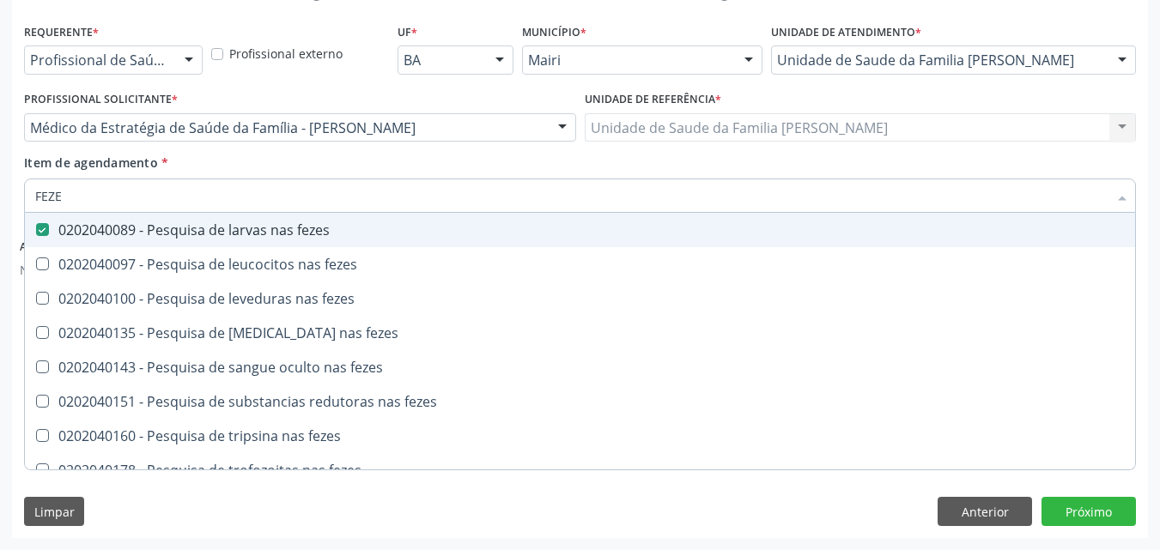
checkbox fezes "true"
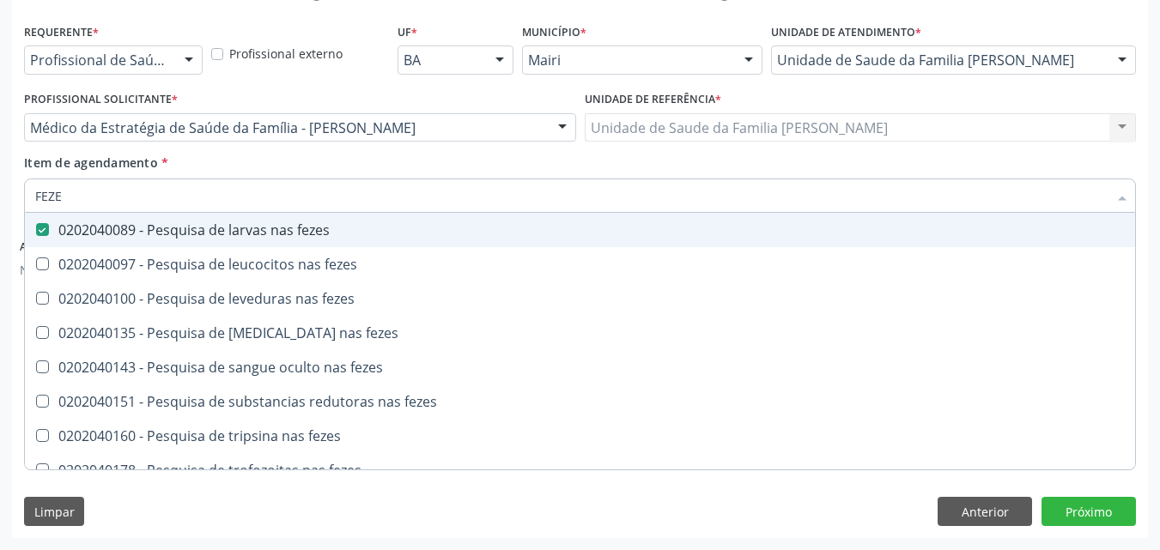
checkbox fezes "true"
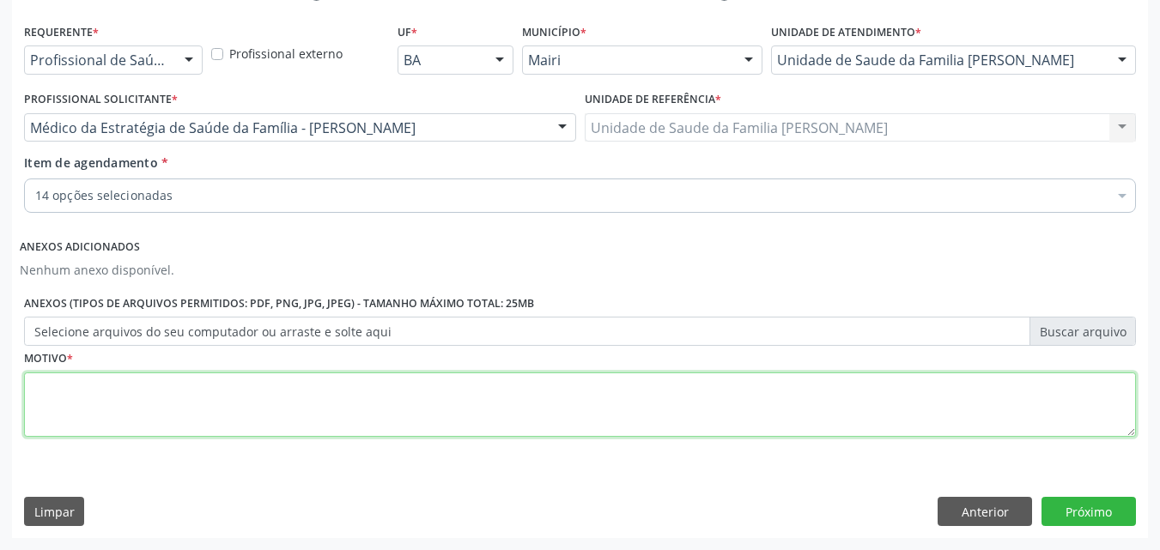
click at [93, 391] on textarea at bounding box center [580, 405] width 1112 height 65
type textarea "FALTA DE APETITE"
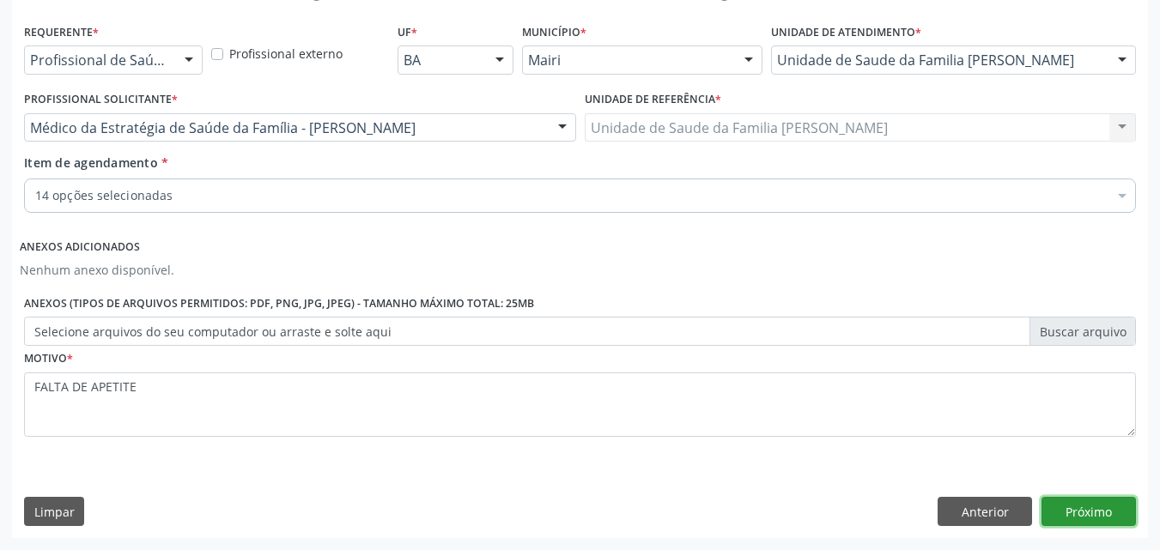
click at [1105, 506] on button "Próximo" at bounding box center [1088, 511] width 94 height 29
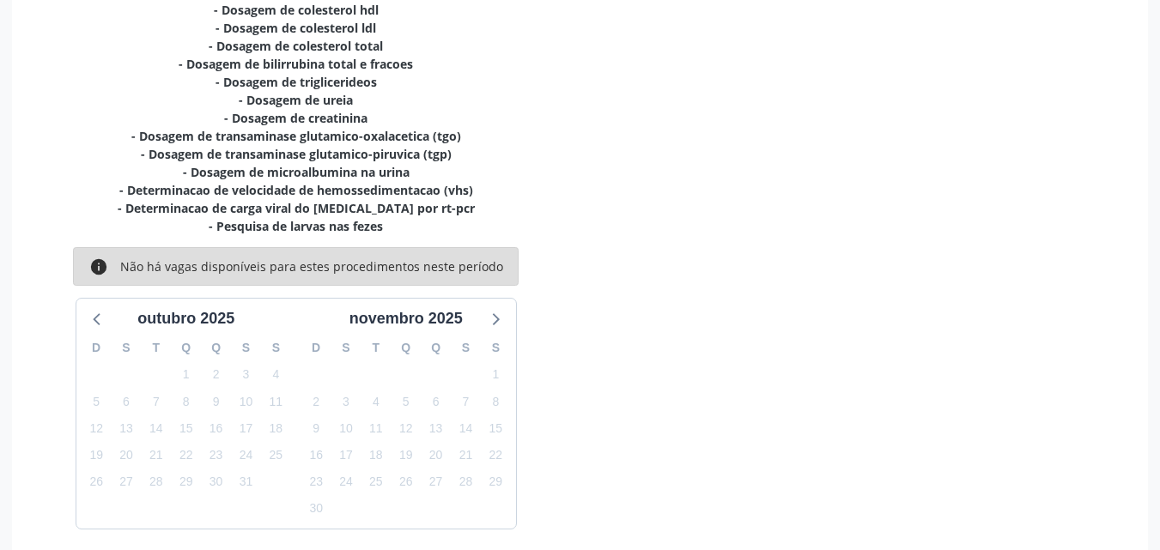
scroll to position [482, 0]
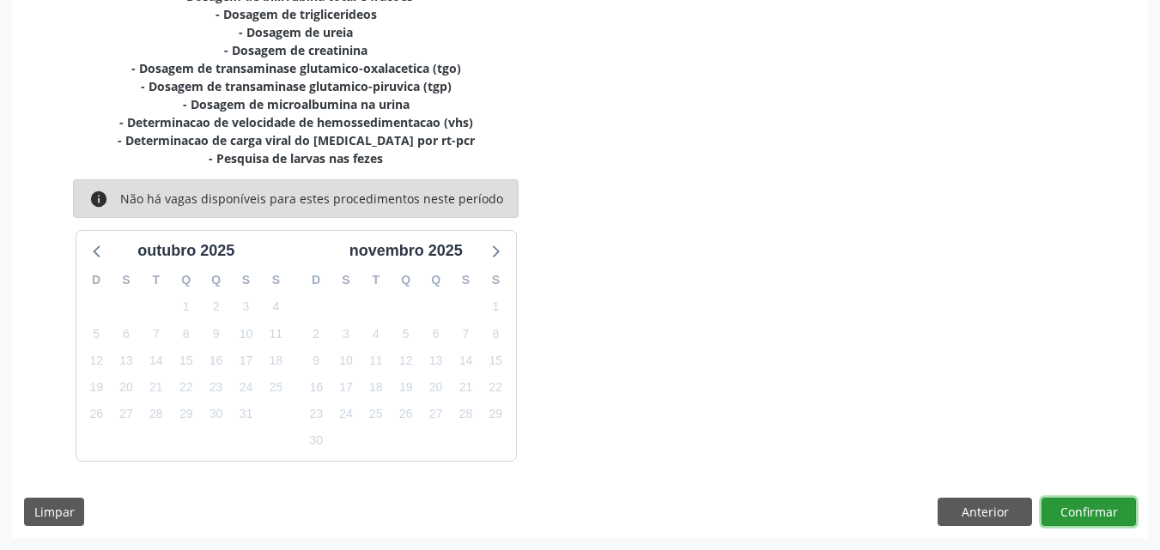
click at [1105, 522] on button "Confirmar" at bounding box center [1088, 512] width 94 height 29
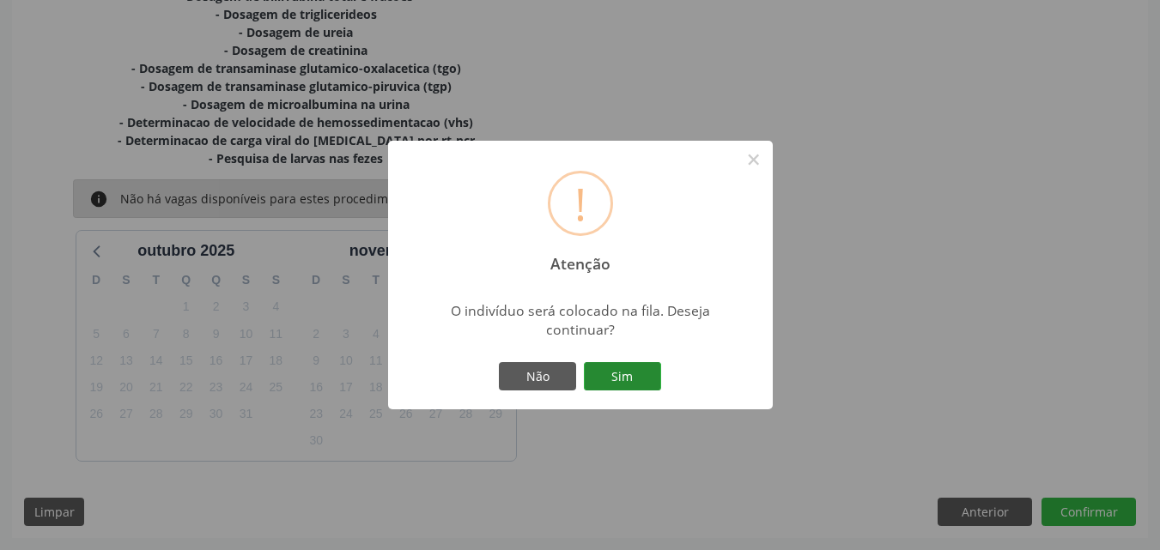
click at [646, 378] on button "Sim" at bounding box center [622, 376] width 77 height 29
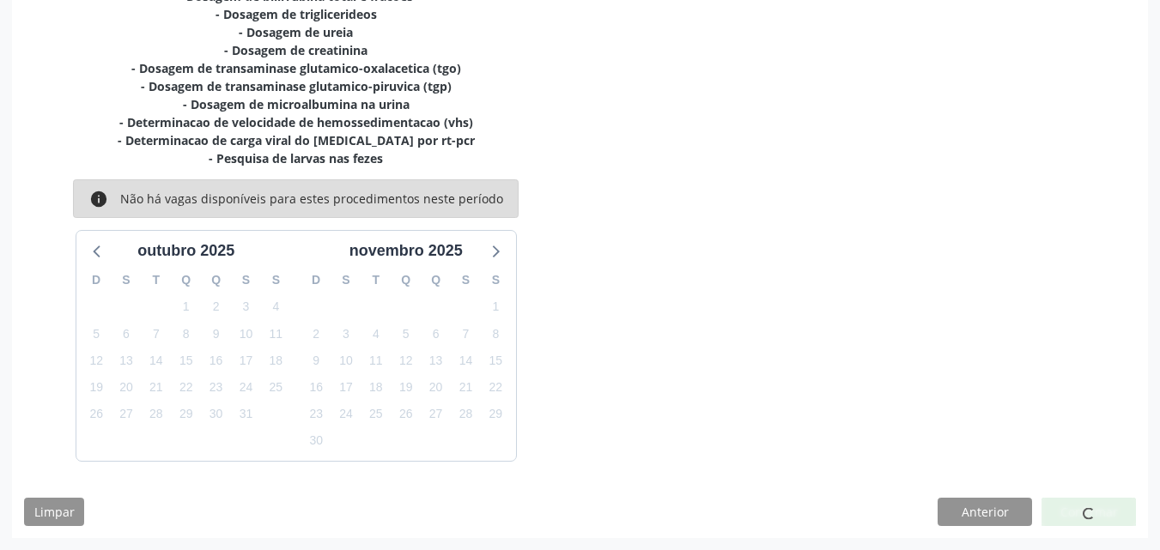
scroll to position [16, 0]
